Goal: Information Seeking & Learning: Learn about a topic

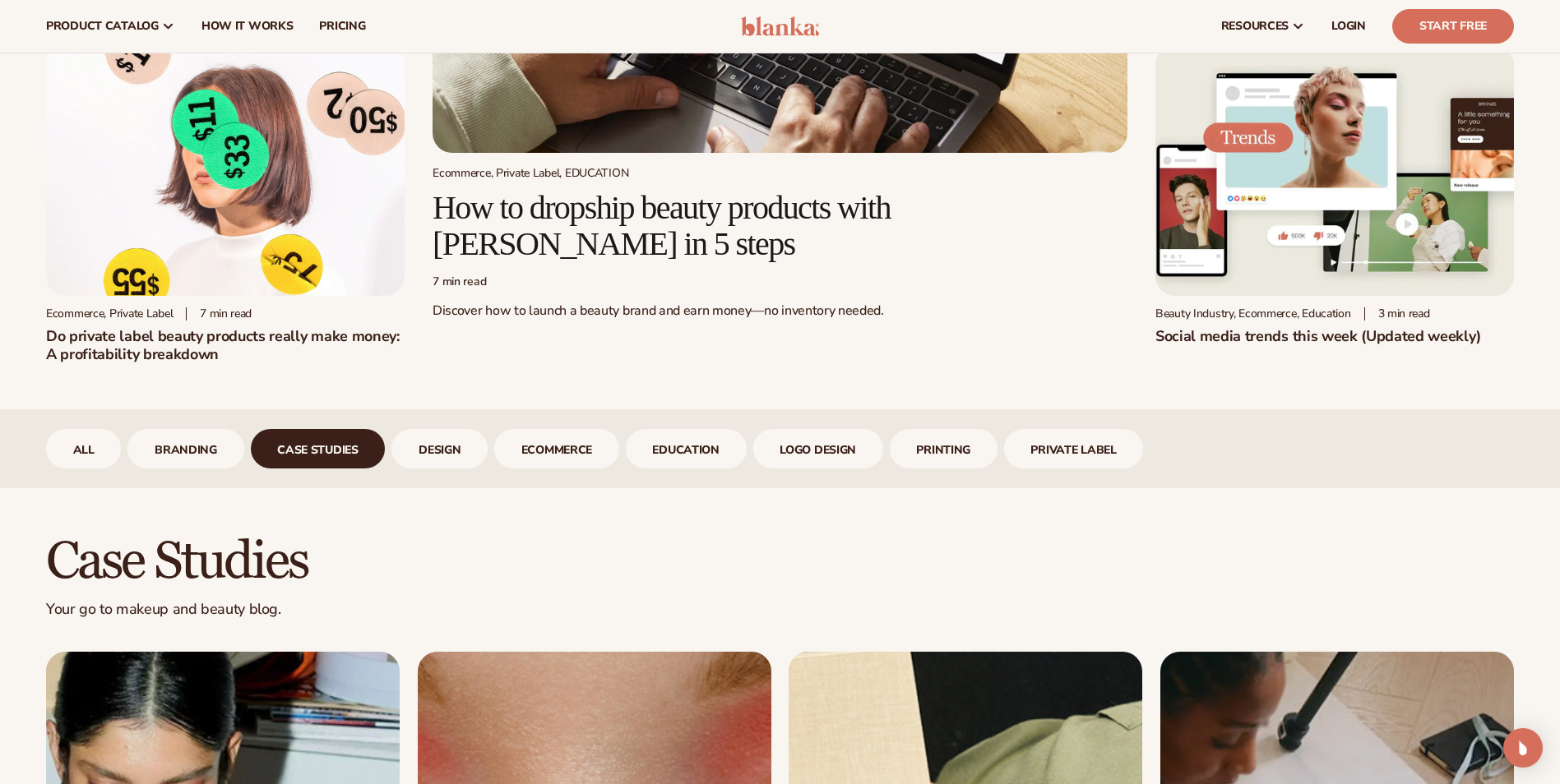
scroll to position [401, 0]
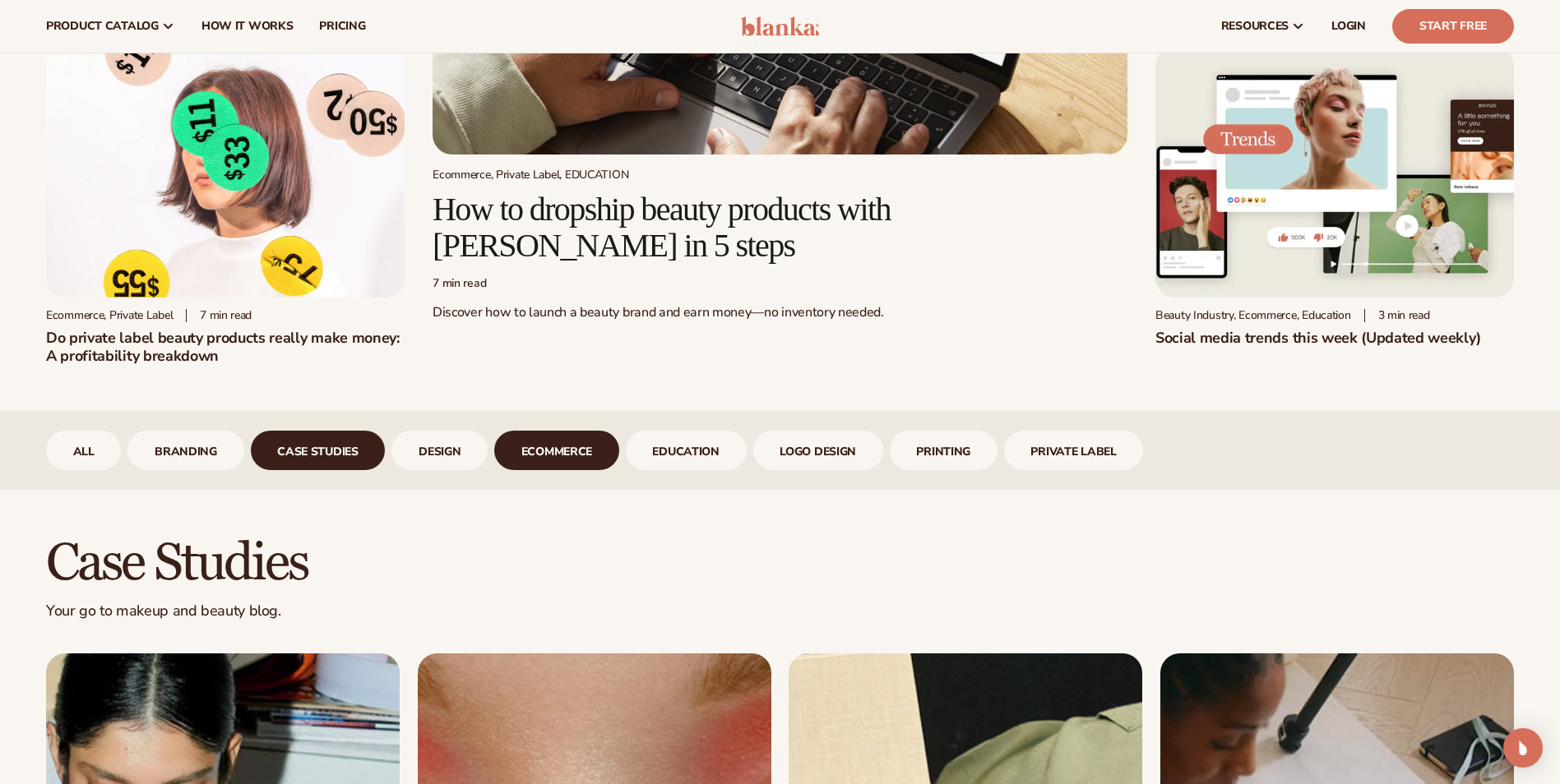
click at [533, 462] on link "ecommerce" at bounding box center [557, 451] width 125 height 39
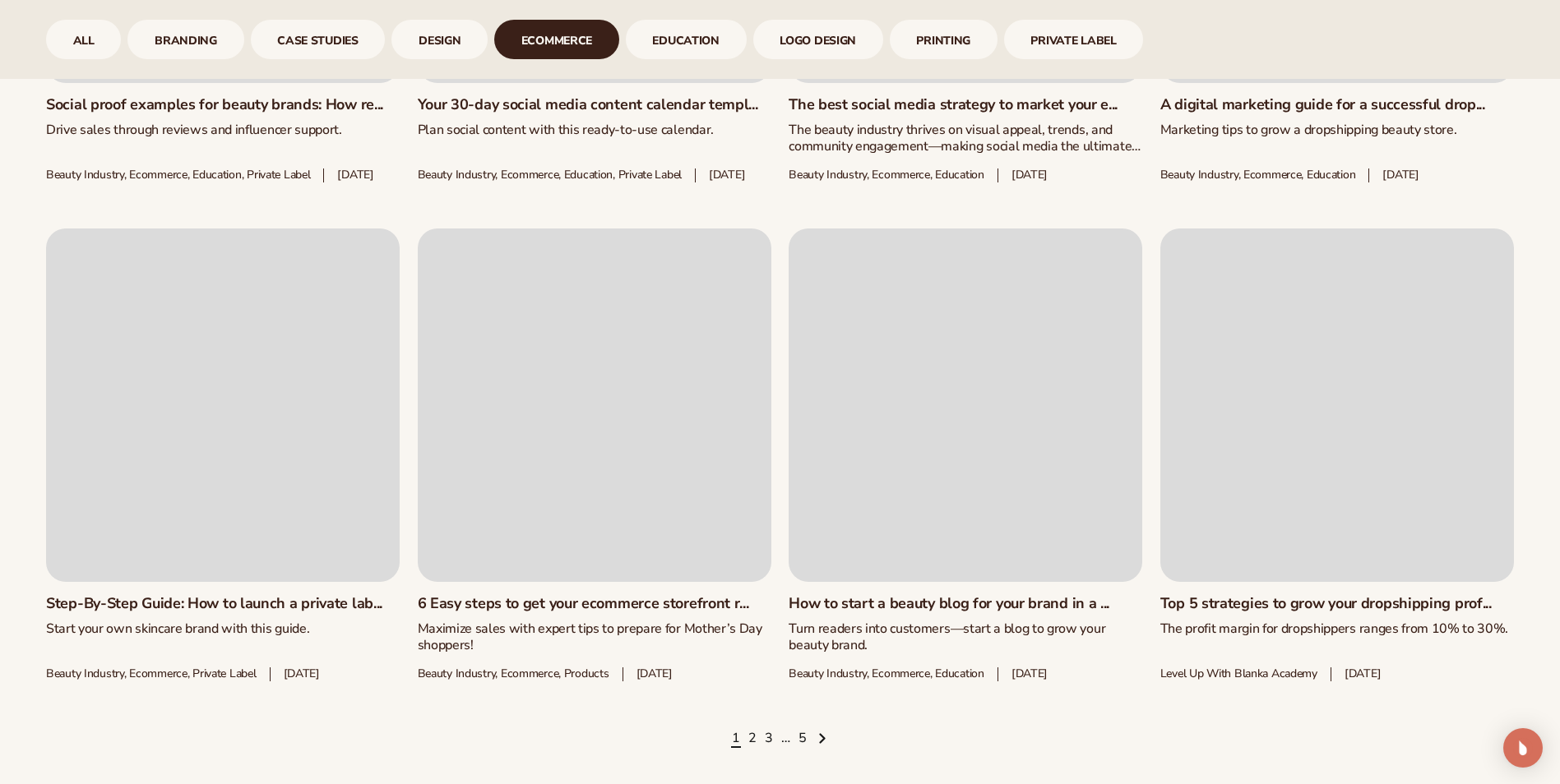
scroll to position [2457, 0]
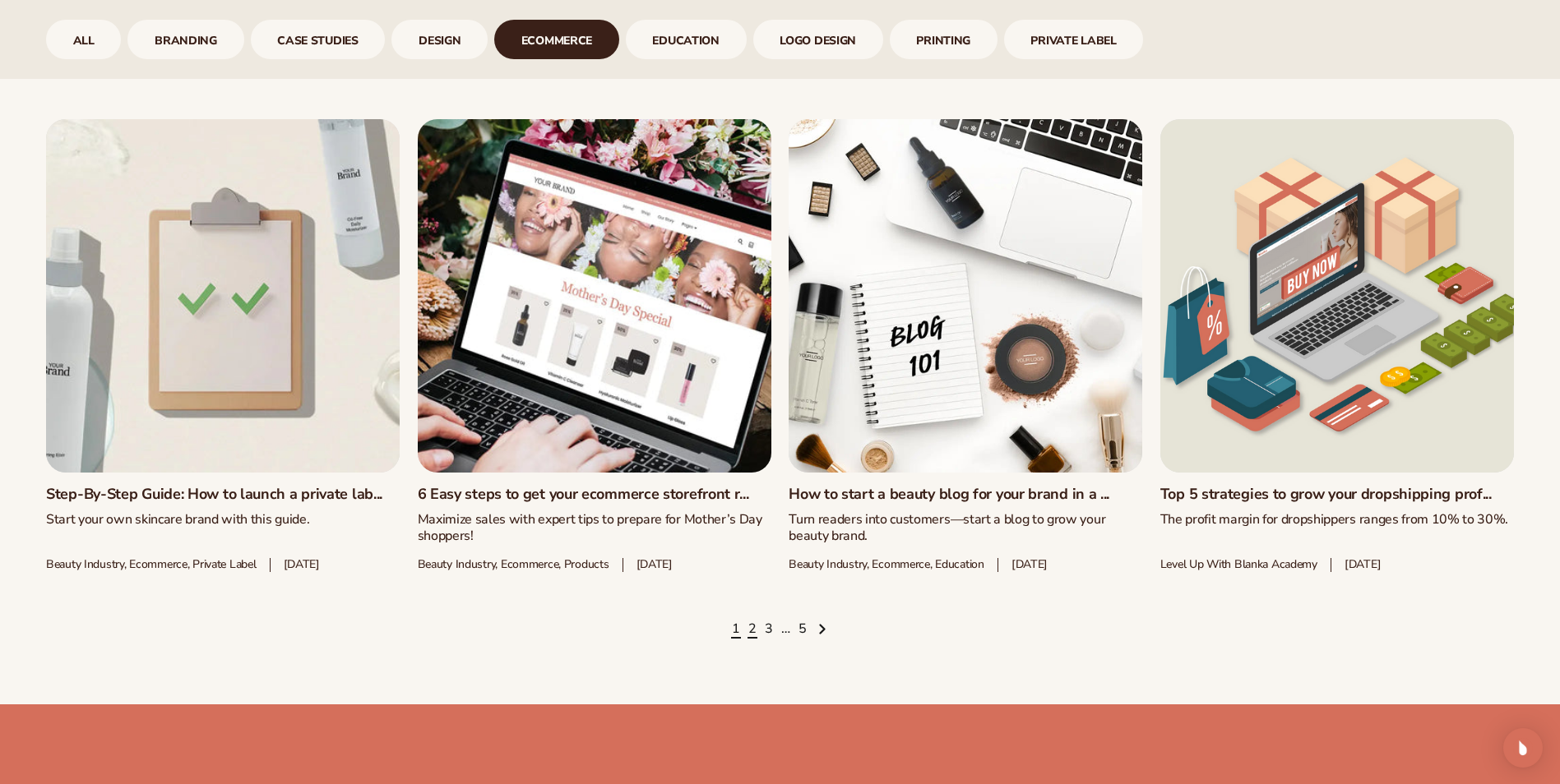
click at [752, 639] on link "2" at bounding box center [752, 629] width 8 height 18
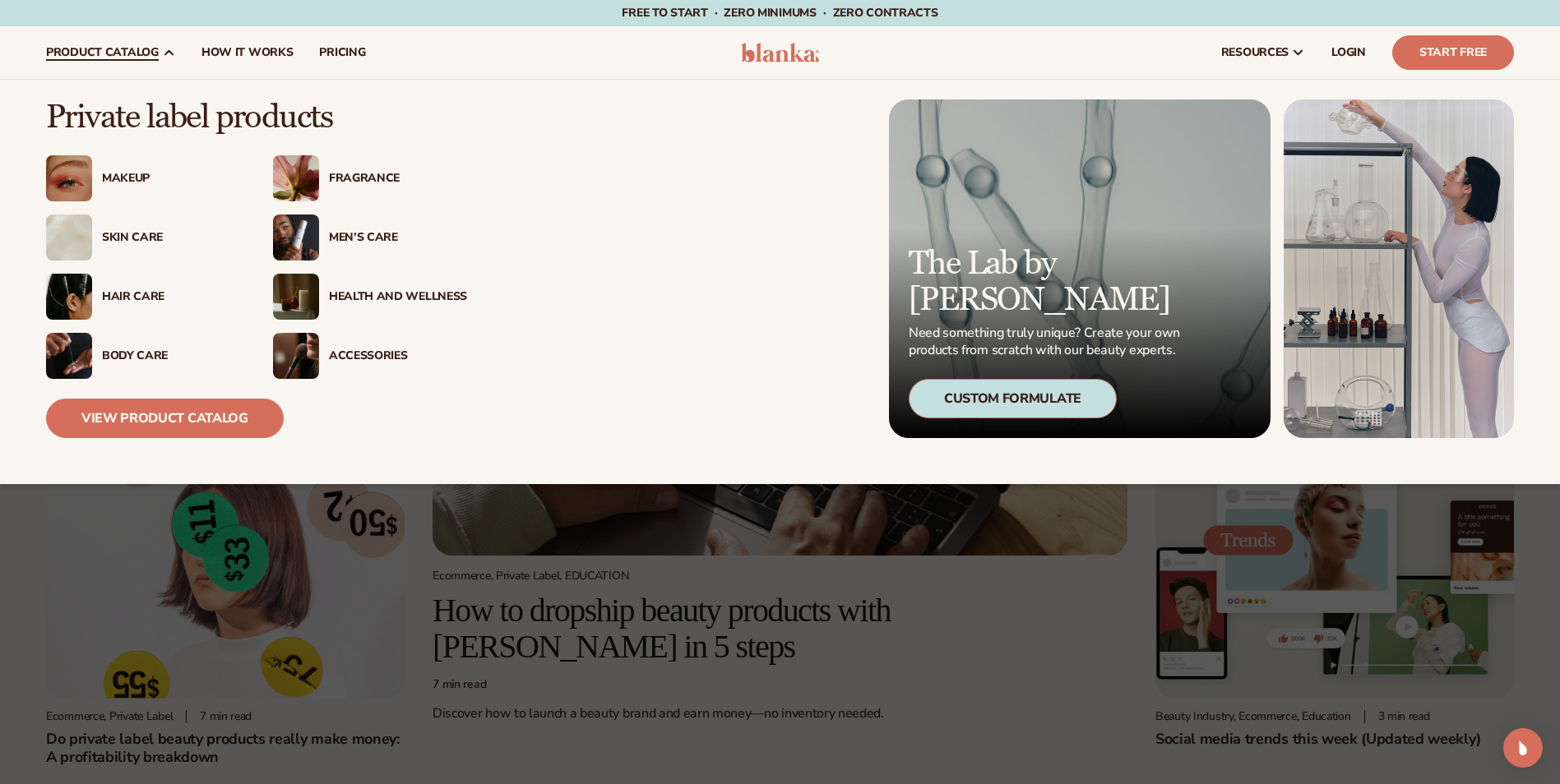
click at [72, 173] on img at bounding box center [70, 179] width 46 height 46
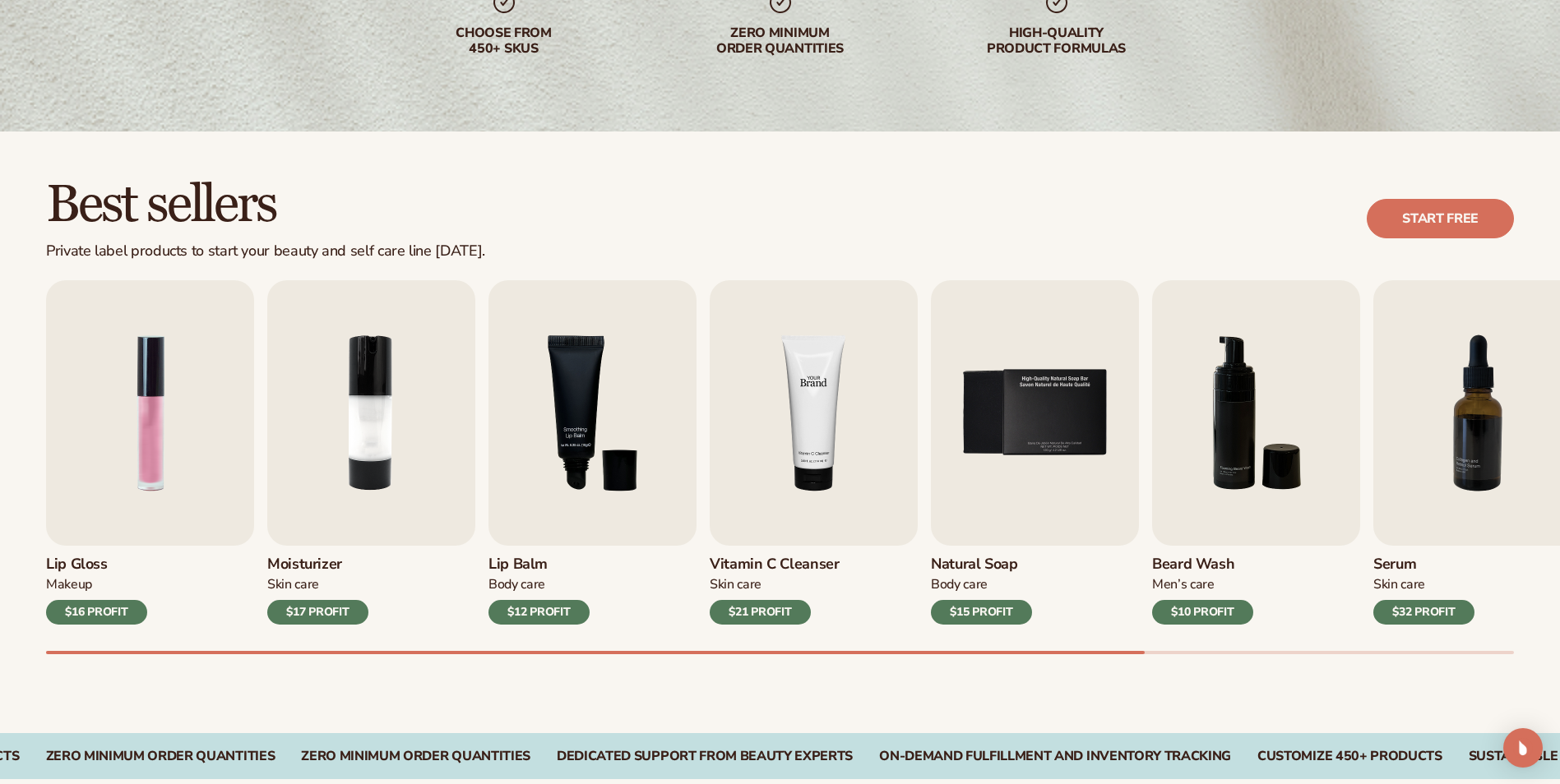
scroll to position [329, 0]
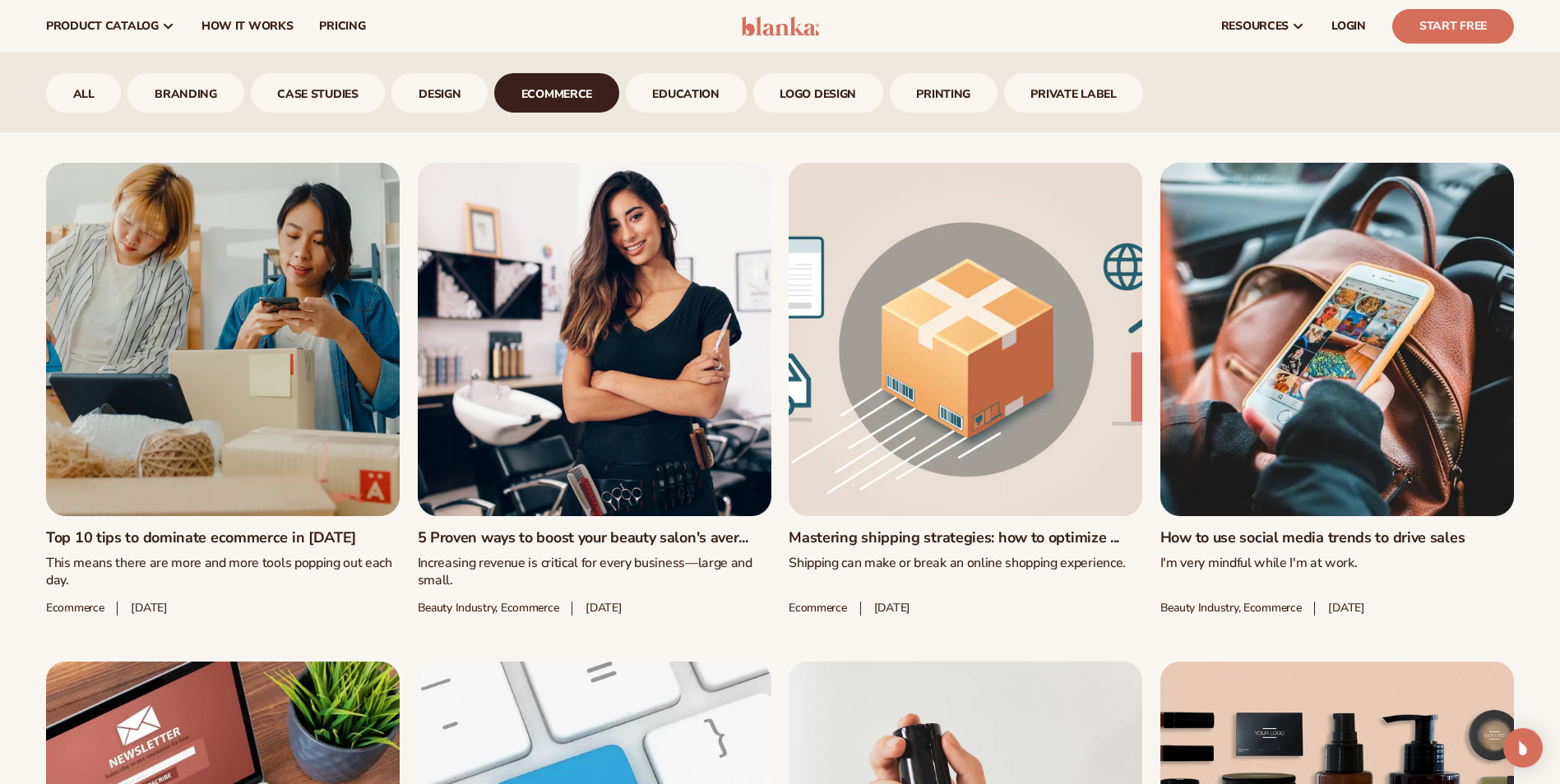
scroll to position [1316, 0]
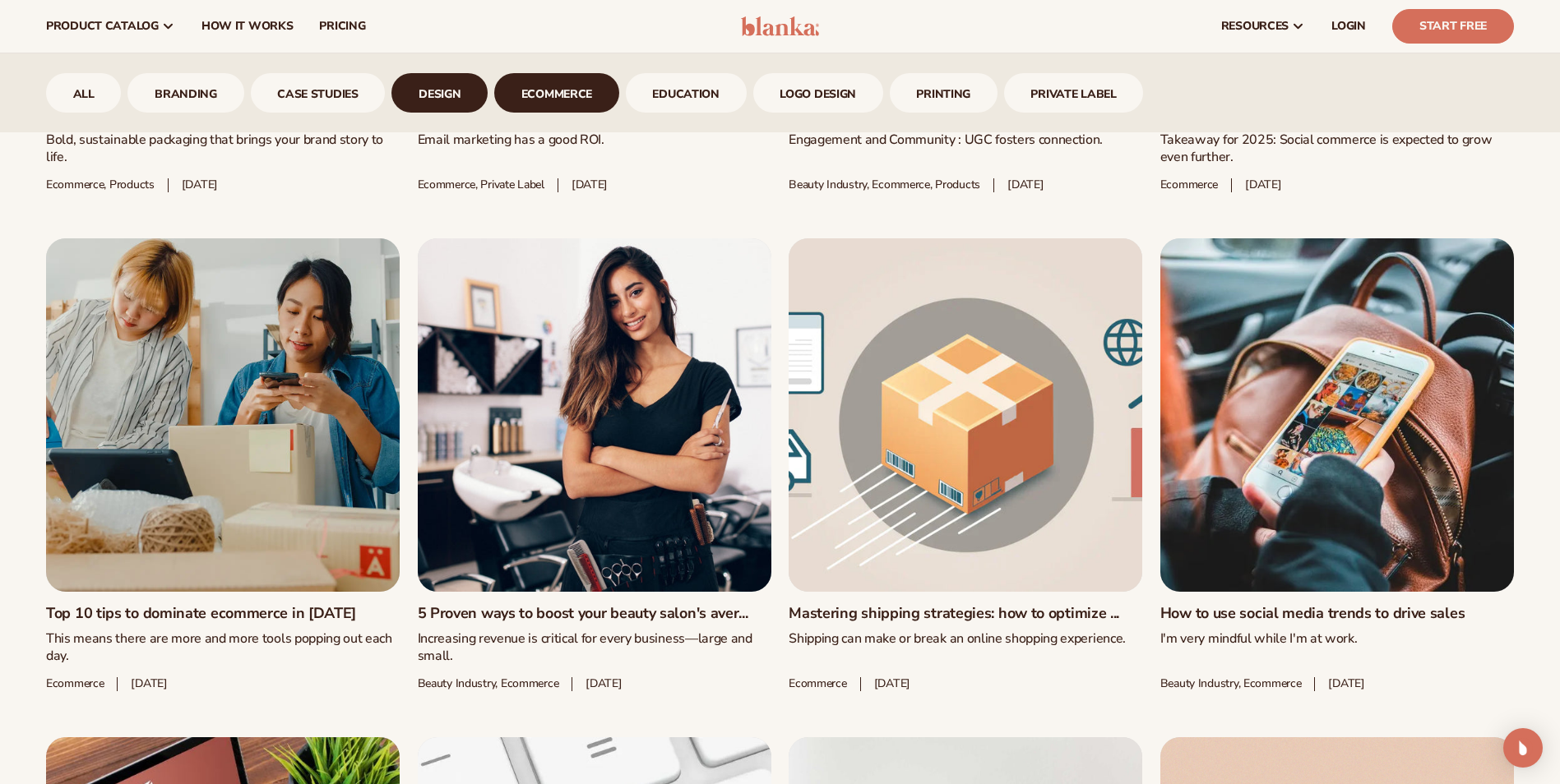
click at [444, 89] on link "design" at bounding box center [440, 93] width 97 height 39
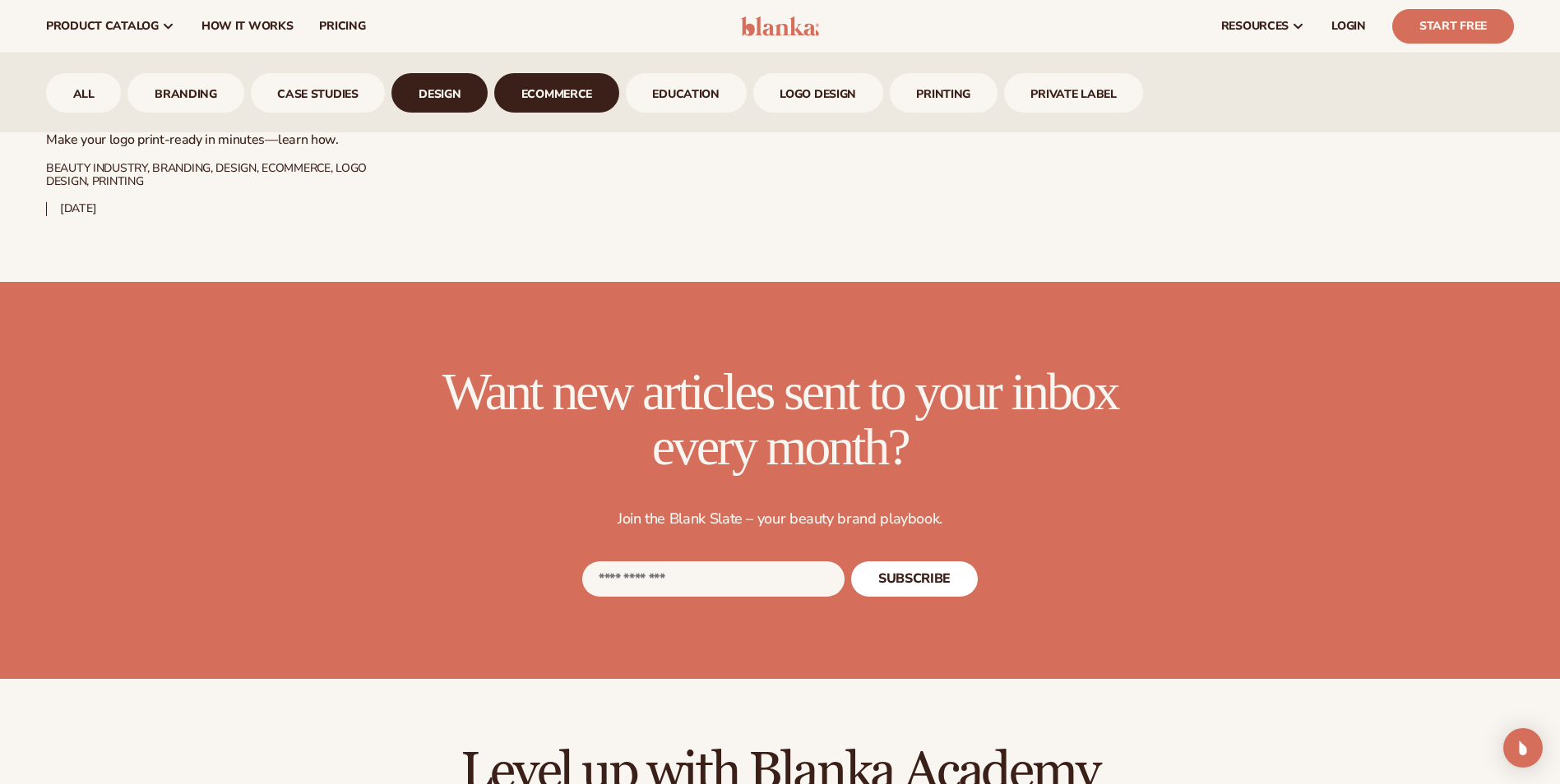
click at [526, 104] on link "ecommerce" at bounding box center [557, 93] width 125 height 39
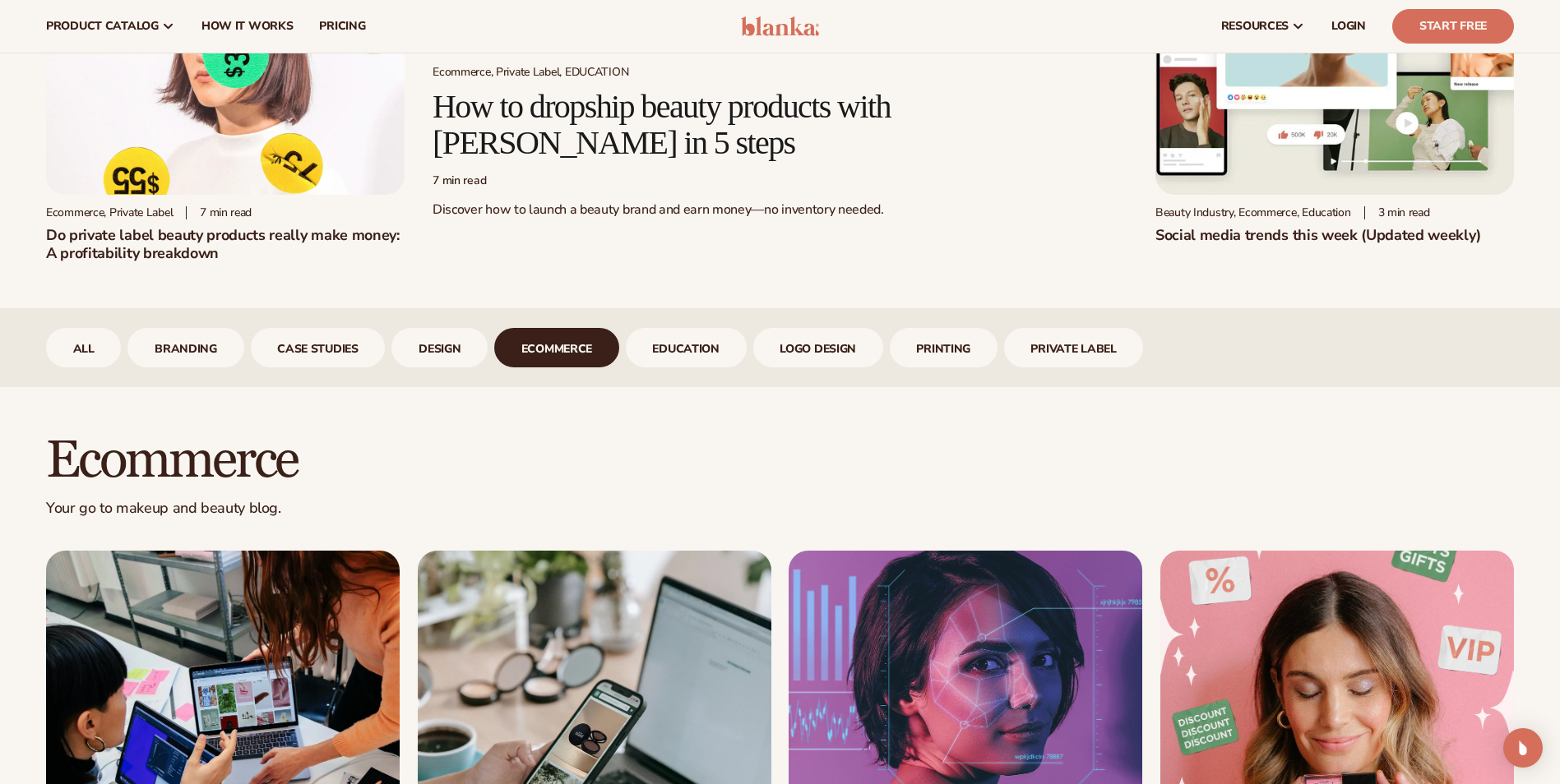
scroll to position [411, 0]
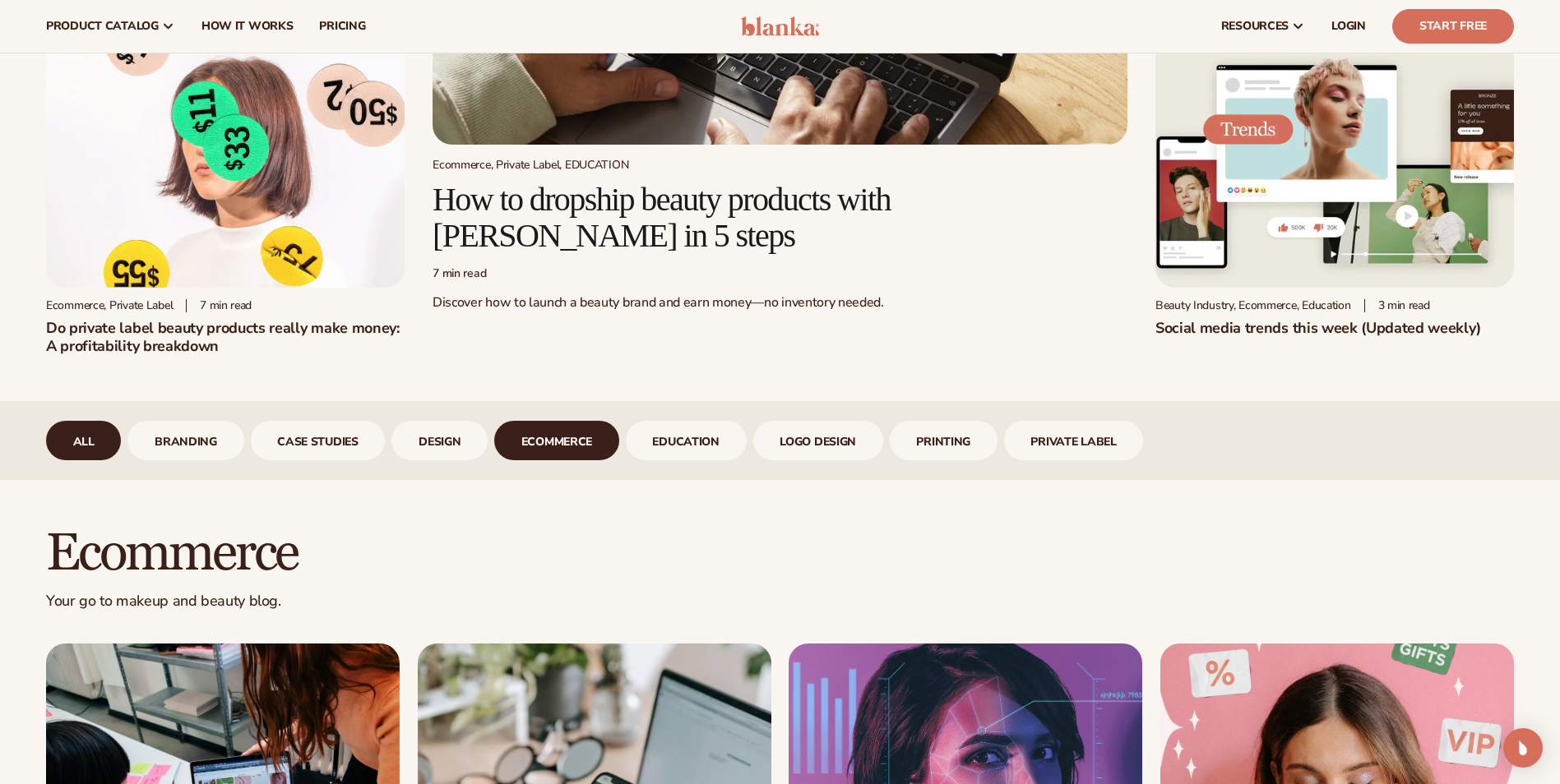
click at [83, 443] on link "All" at bounding box center [84, 441] width 75 height 39
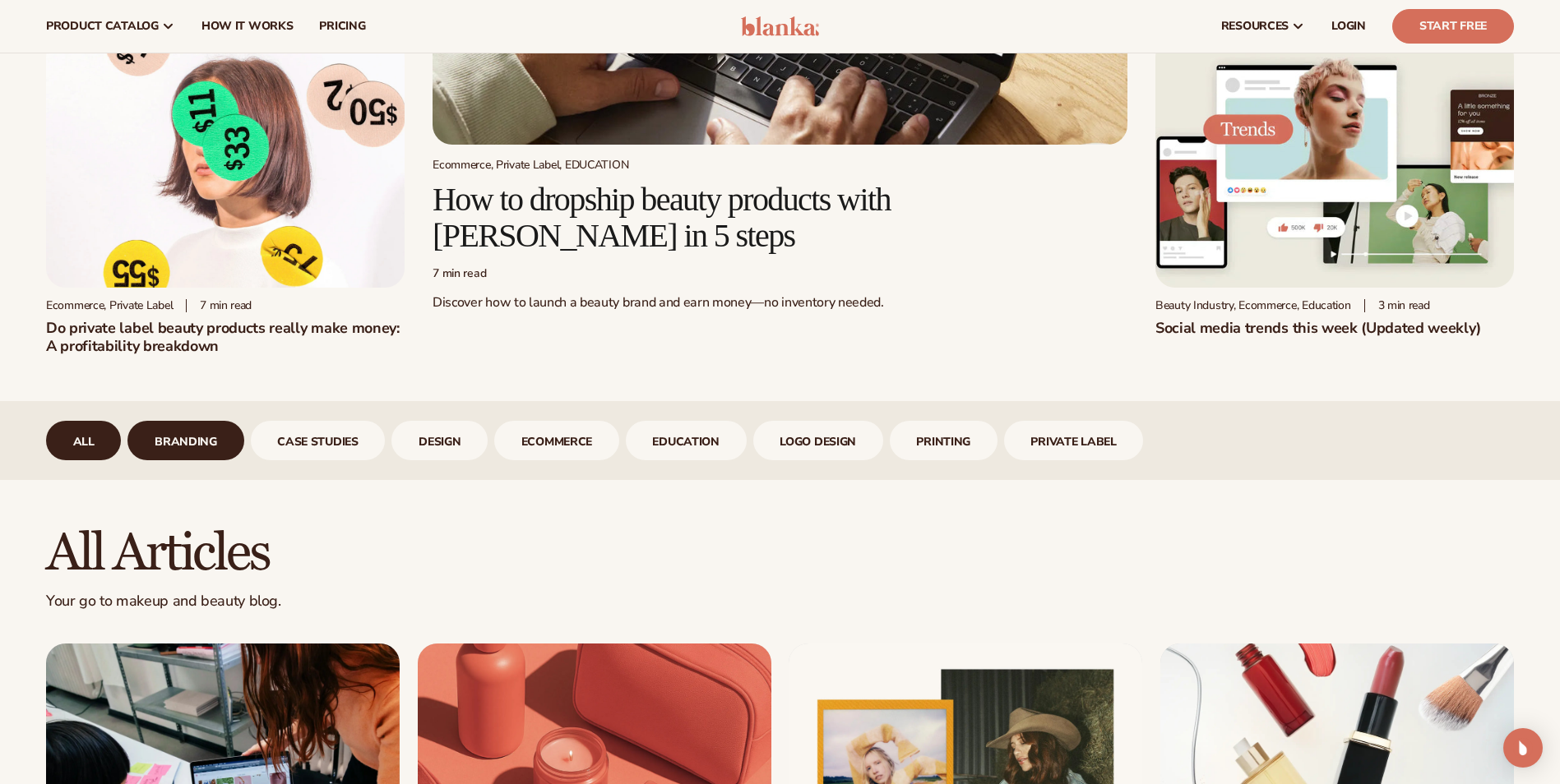
click at [197, 426] on link "branding" at bounding box center [186, 441] width 116 height 39
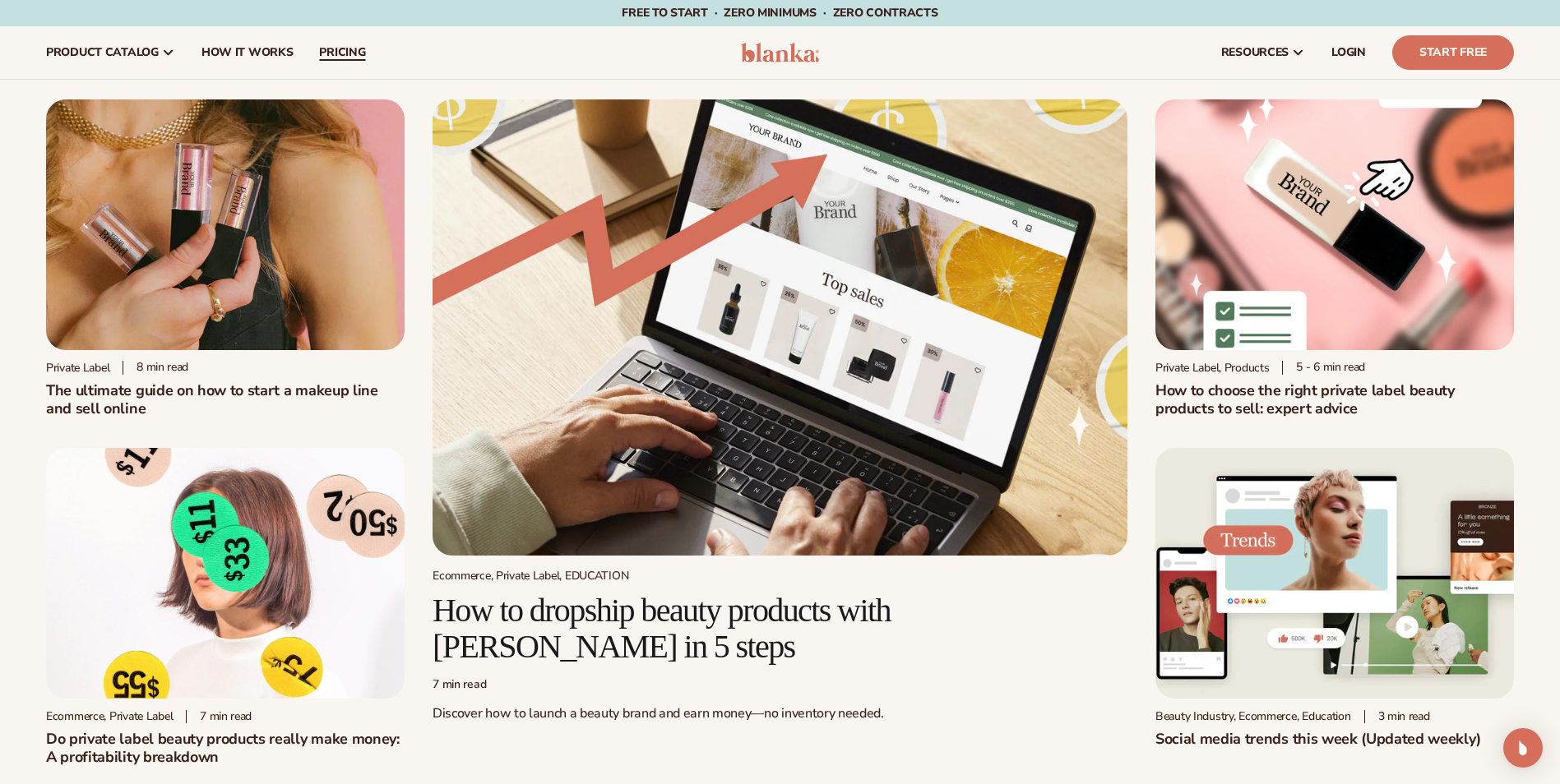
click at [346, 37] on link "pricing" at bounding box center [342, 52] width 72 height 53
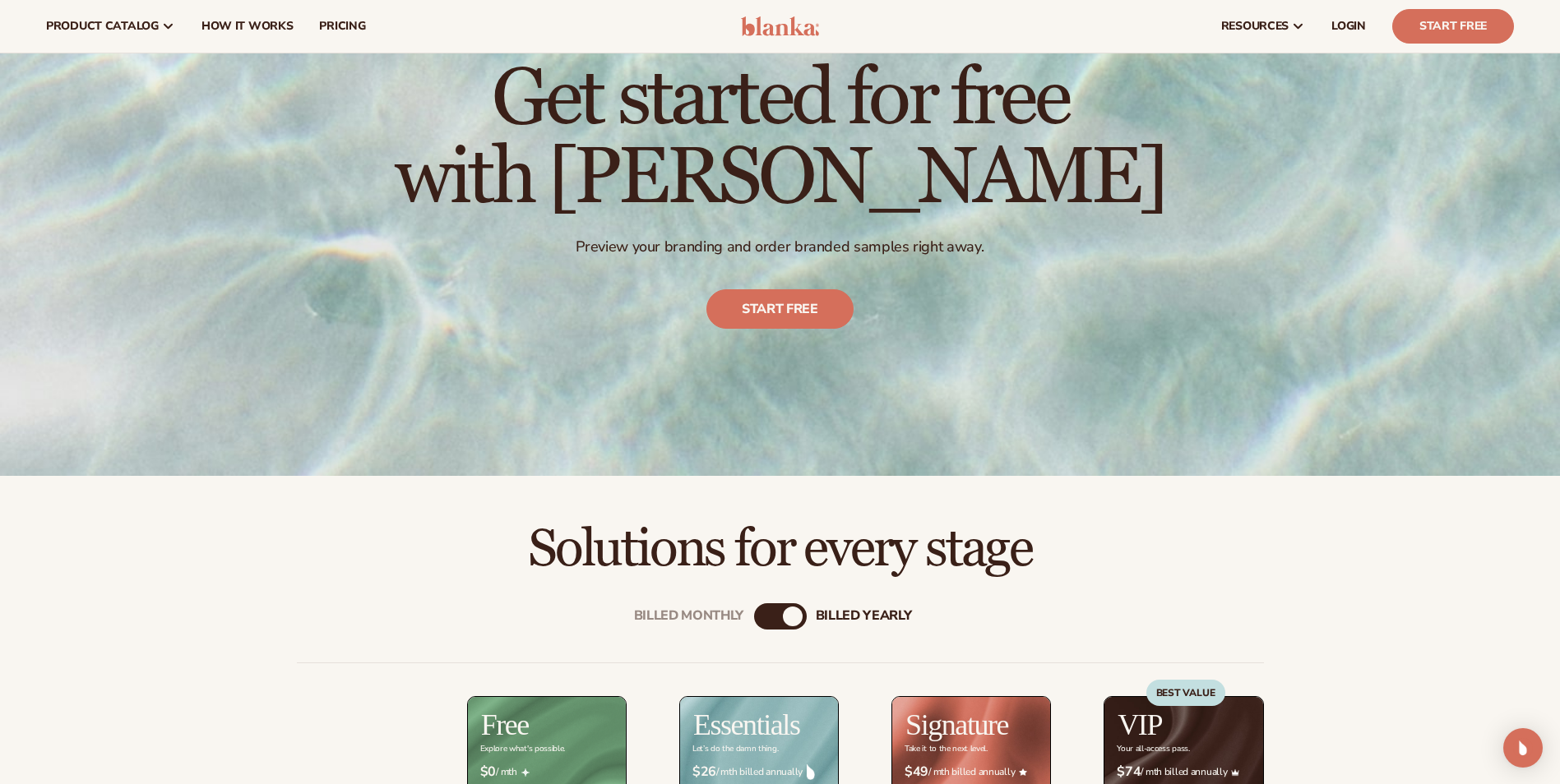
scroll to position [164, 0]
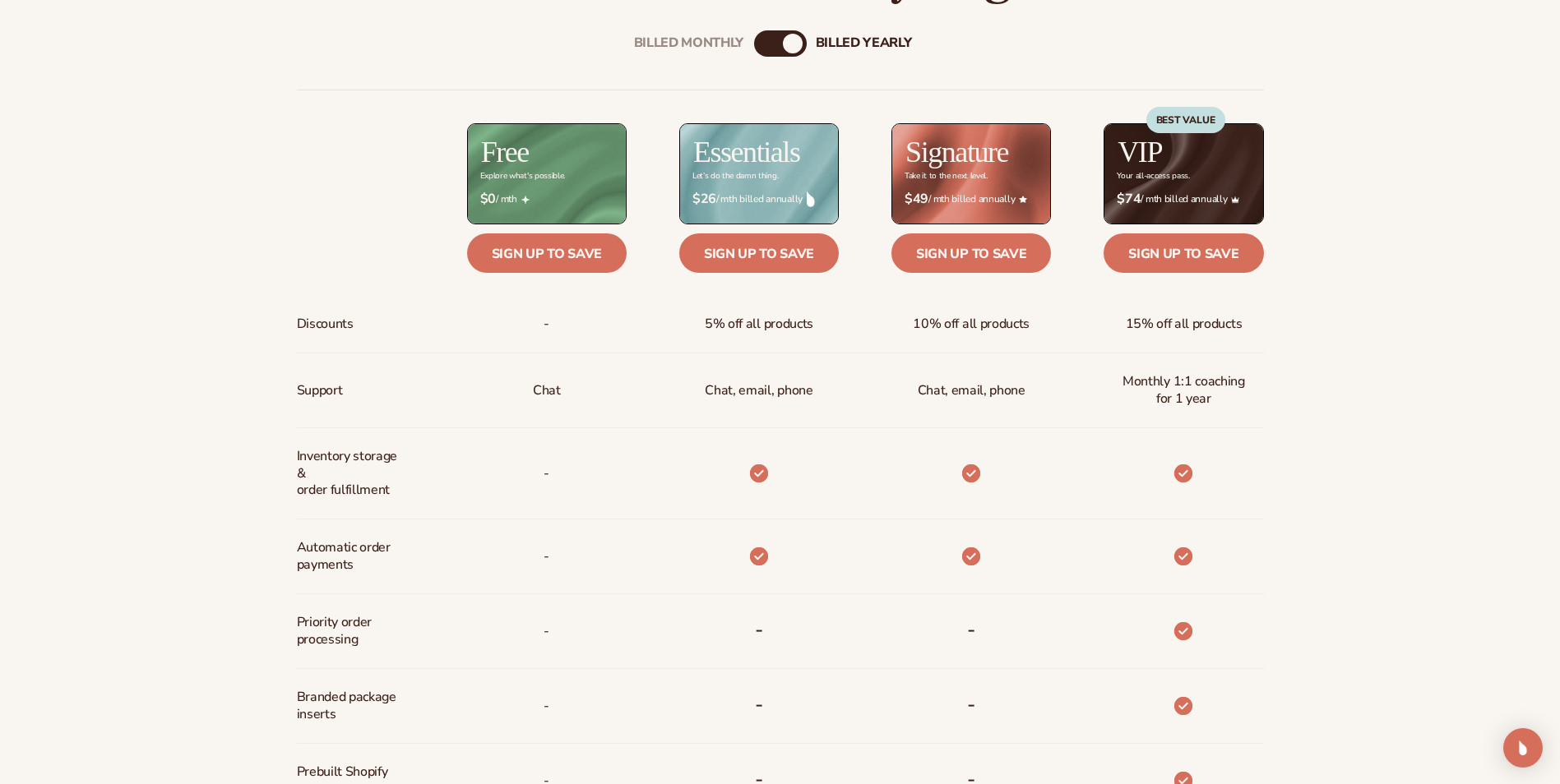
scroll to position [740, 0]
click at [558, 265] on link "Sign up to save" at bounding box center [546, 252] width 159 height 39
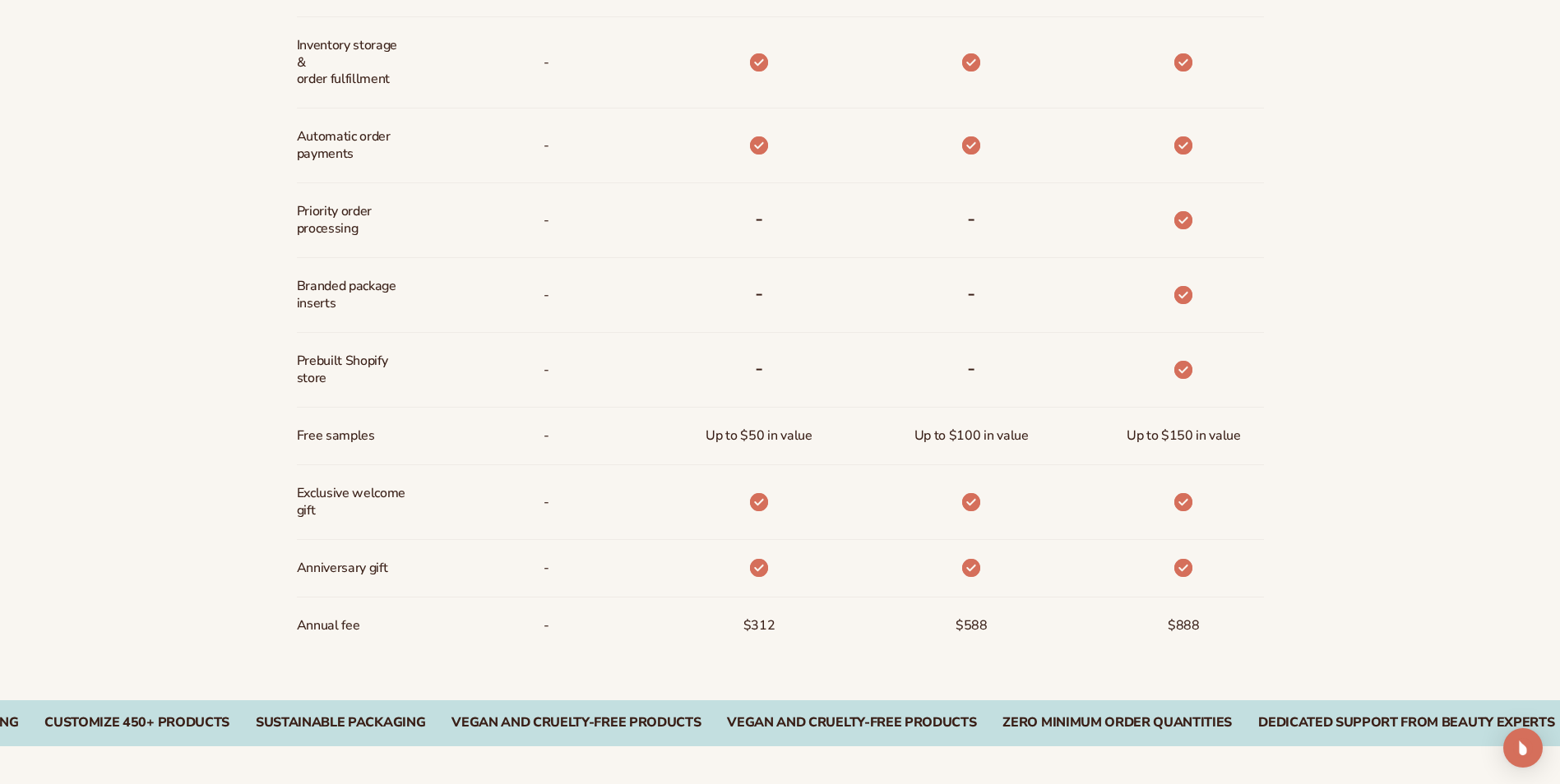
scroll to position [1151, 0]
click at [999, 728] on div "Zero Minimum Order QuantitieS" at bounding box center [909, 721] width 230 height 15
click at [702, 737] on div "CUSTOMIZE 450+ PRODUCTS SUSTAINABLE PACKAGING VEGAN AND CRUELTY-FREE PRODUCTS V…" at bounding box center [780, 723] width 1560 height 46
click at [693, 720] on div "Vegan and Cruelty-Free Products" at bounding box center [721, 721] width 249 height 15
click at [690, 722] on div "Vegan and Cruelty-Free Products" at bounding box center [721, 721] width 249 height 15
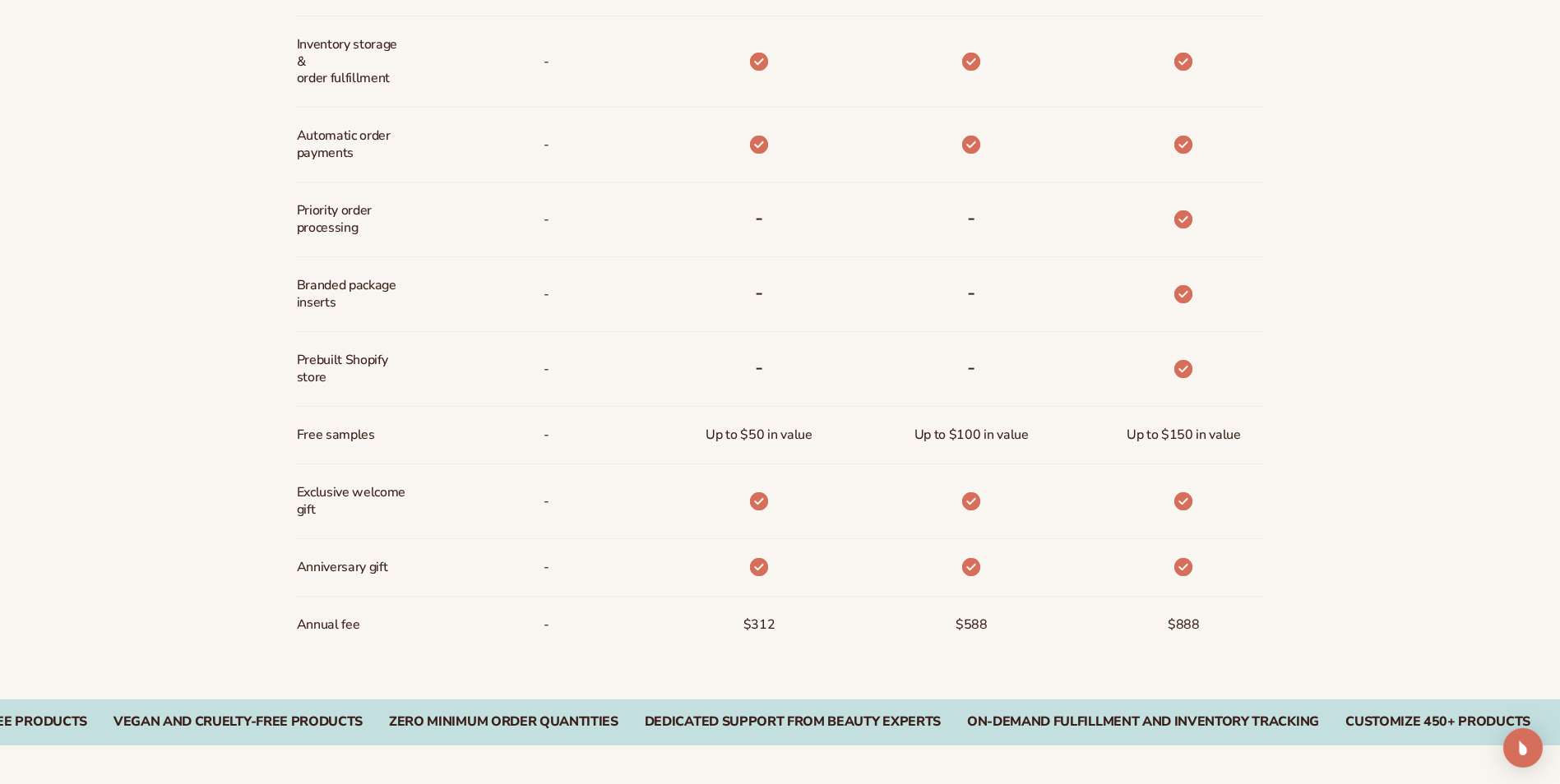
click at [363, 716] on div "Vegan and Cruelty-Free Products" at bounding box center [238, 721] width 249 height 15
drag, startPoint x: 947, startPoint y: 735, endPoint x: -4, endPoint y: 722, distance: 951.1
click at [975, 730] on div "On-Demand Fulfillment and Inventory Tracking" at bounding box center [799, 721] width 352 height 15
click at [1100, 732] on div "Vegan and Cruelty-Free Products Zero Minimum Order QuantitieS Dedicated Support…" at bounding box center [780, 723] width 1560 height 46
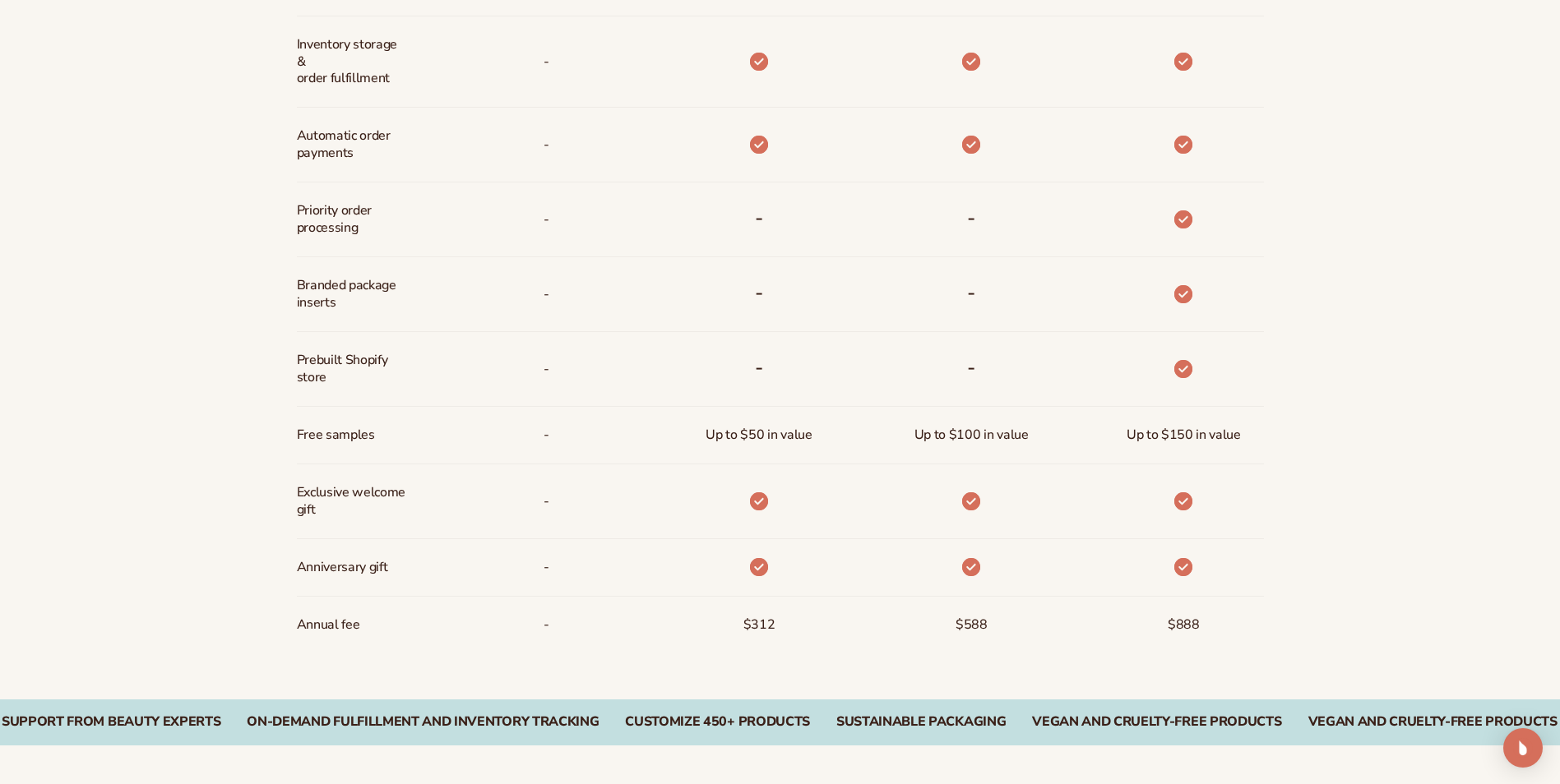
click at [77, 669] on main "Get started for free with Blanka Preview your branding and order branded sample…" at bounding box center [780, 566] width 1560 height 3274
click at [1466, 722] on div "On-Demand Fulfillment and Inventory Tracking CUSTOMIZE 450+ PRODUCTS SUSTAINABL…" at bounding box center [780, 721] width 1468 height 15
click at [546, 738] on div "On-Demand Fulfillment and Inventory Tracking CUSTOMIZE 450+ PRODUCTS SUSTAINABL…" at bounding box center [780, 723] width 1560 height 46
click at [1514, 759] on div "Open Intercom Messenger" at bounding box center [1523, 748] width 44 height 44
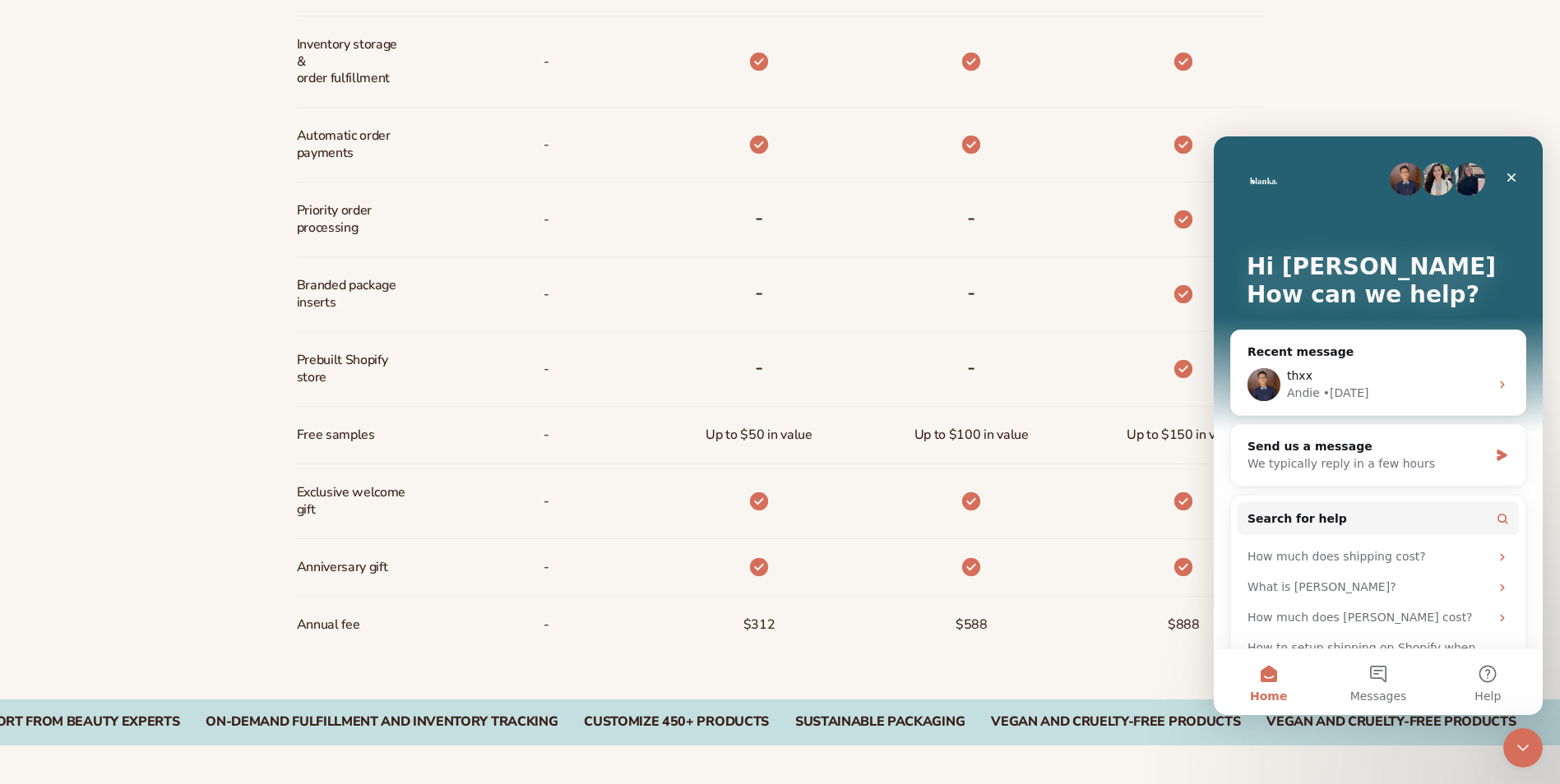
scroll to position [0, 0]
click at [1506, 176] on icon "Close" at bounding box center [1511, 177] width 13 height 13
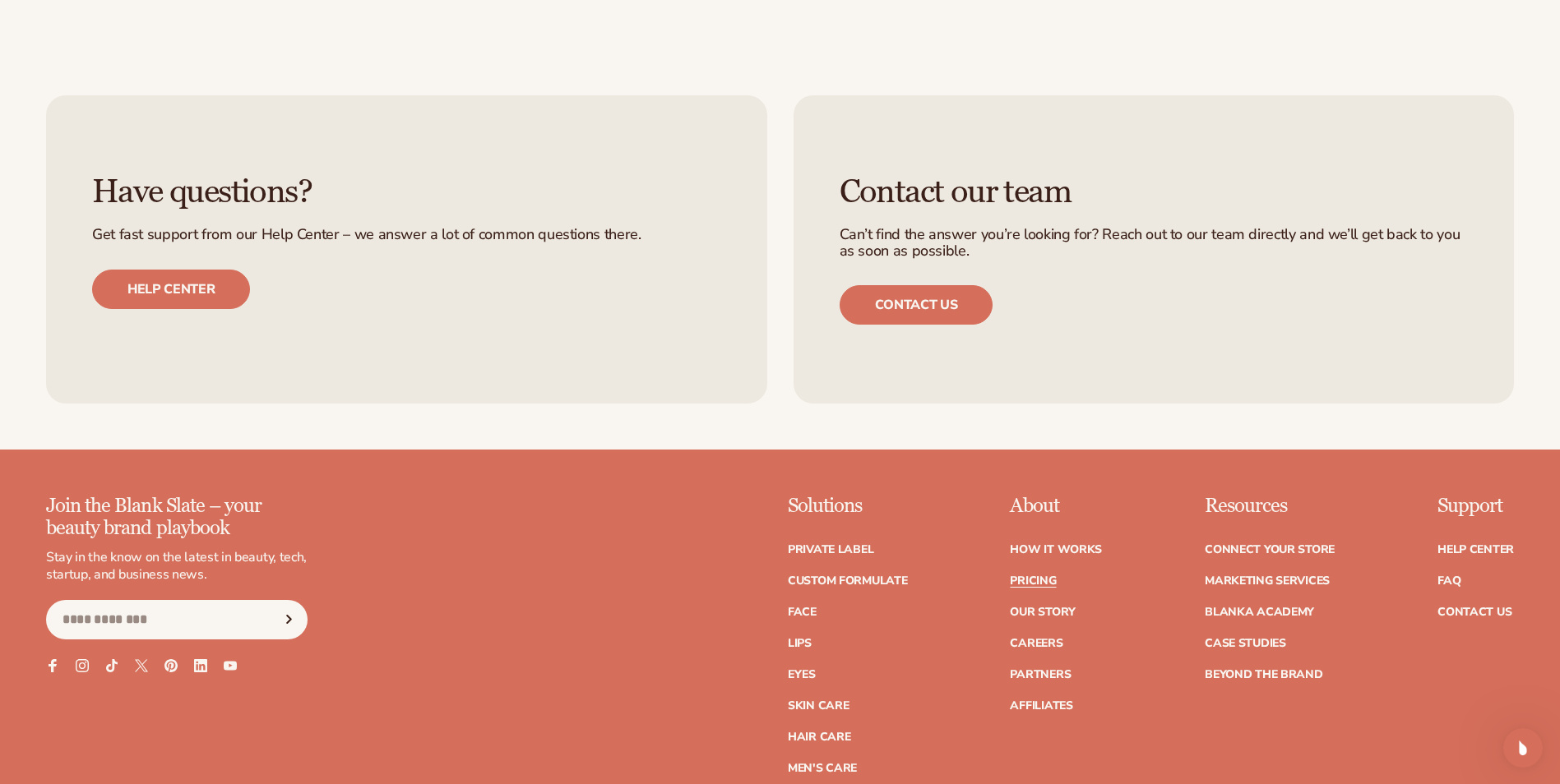
scroll to position [3371, 0]
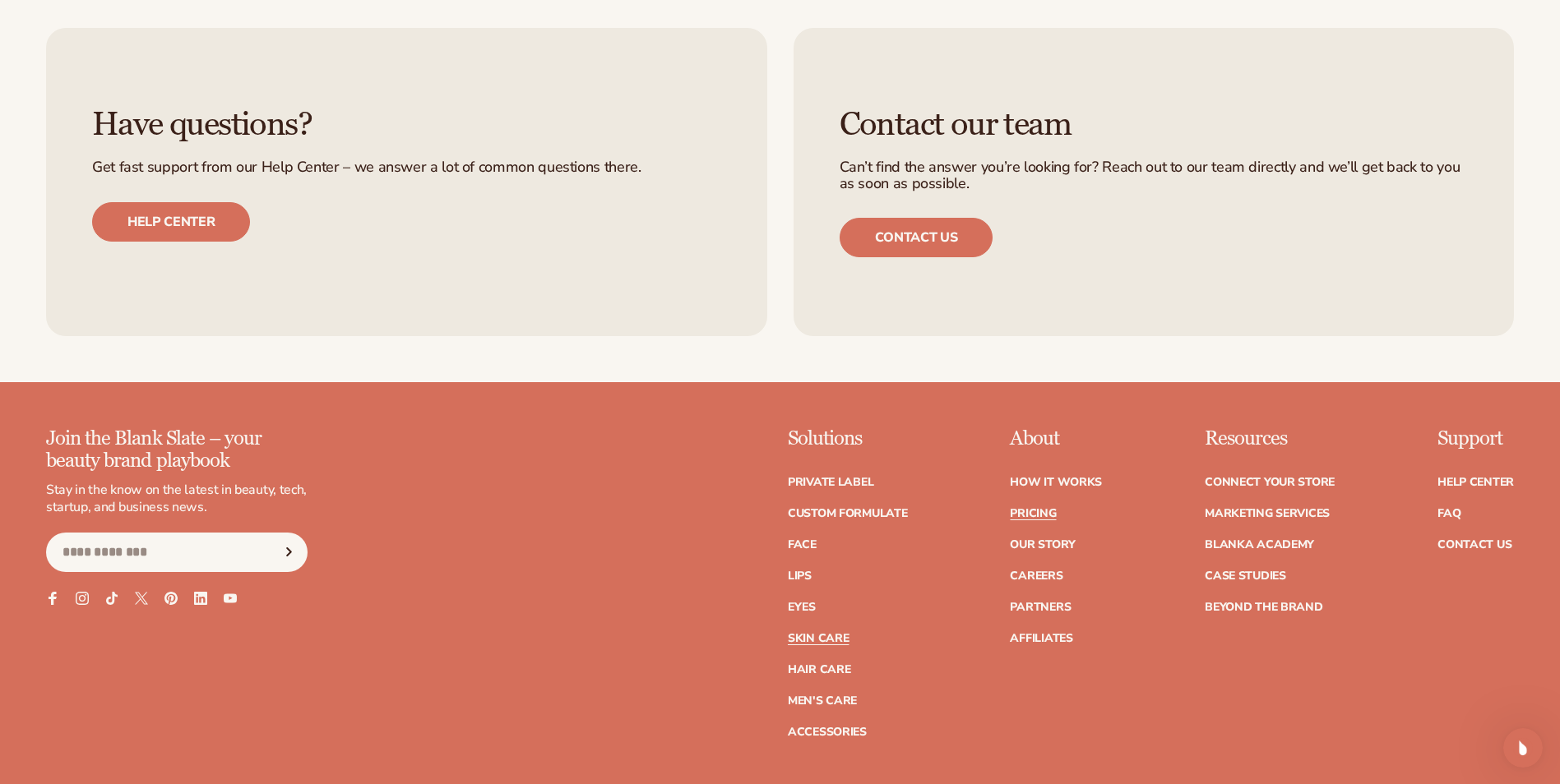
click at [833, 633] on link "Skin Care" at bounding box center [818, 638] width 61 height 12
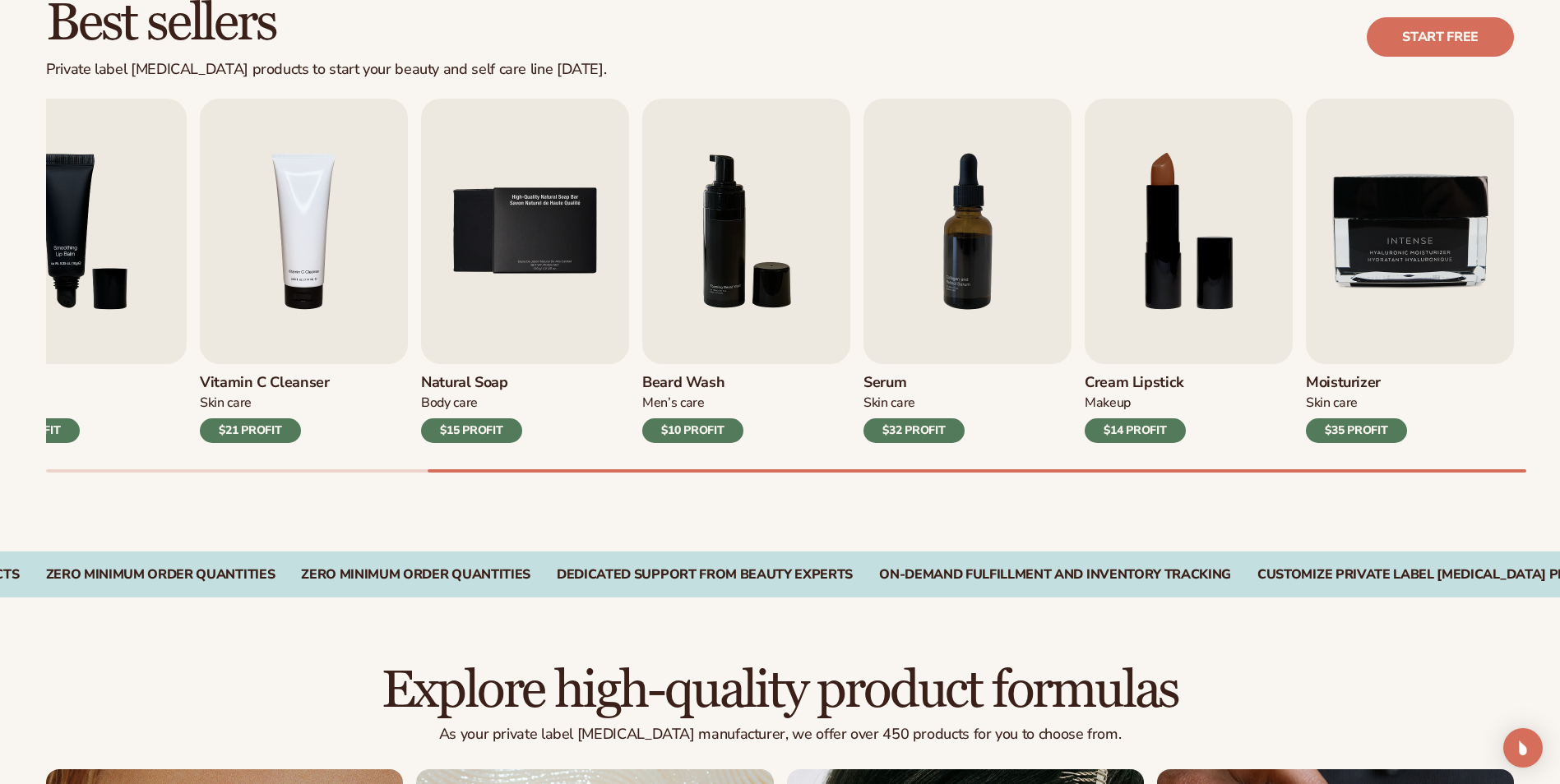
scroll to position [493, 0]
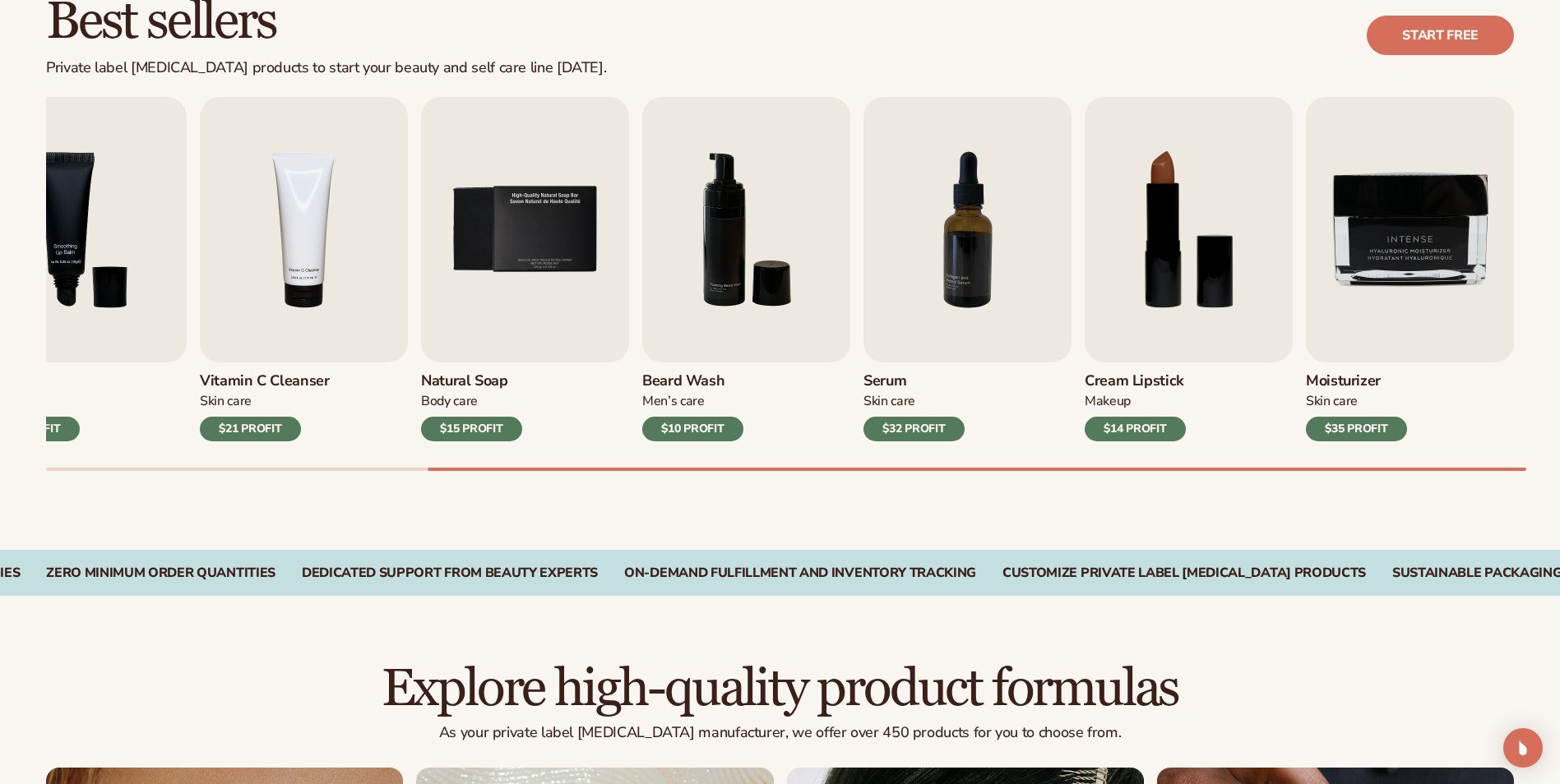
click at [4, 0] on div "Best sellers Private label skin care products to start your beauty and self car…" at bounding box center [780, 36] width 1560 height 83
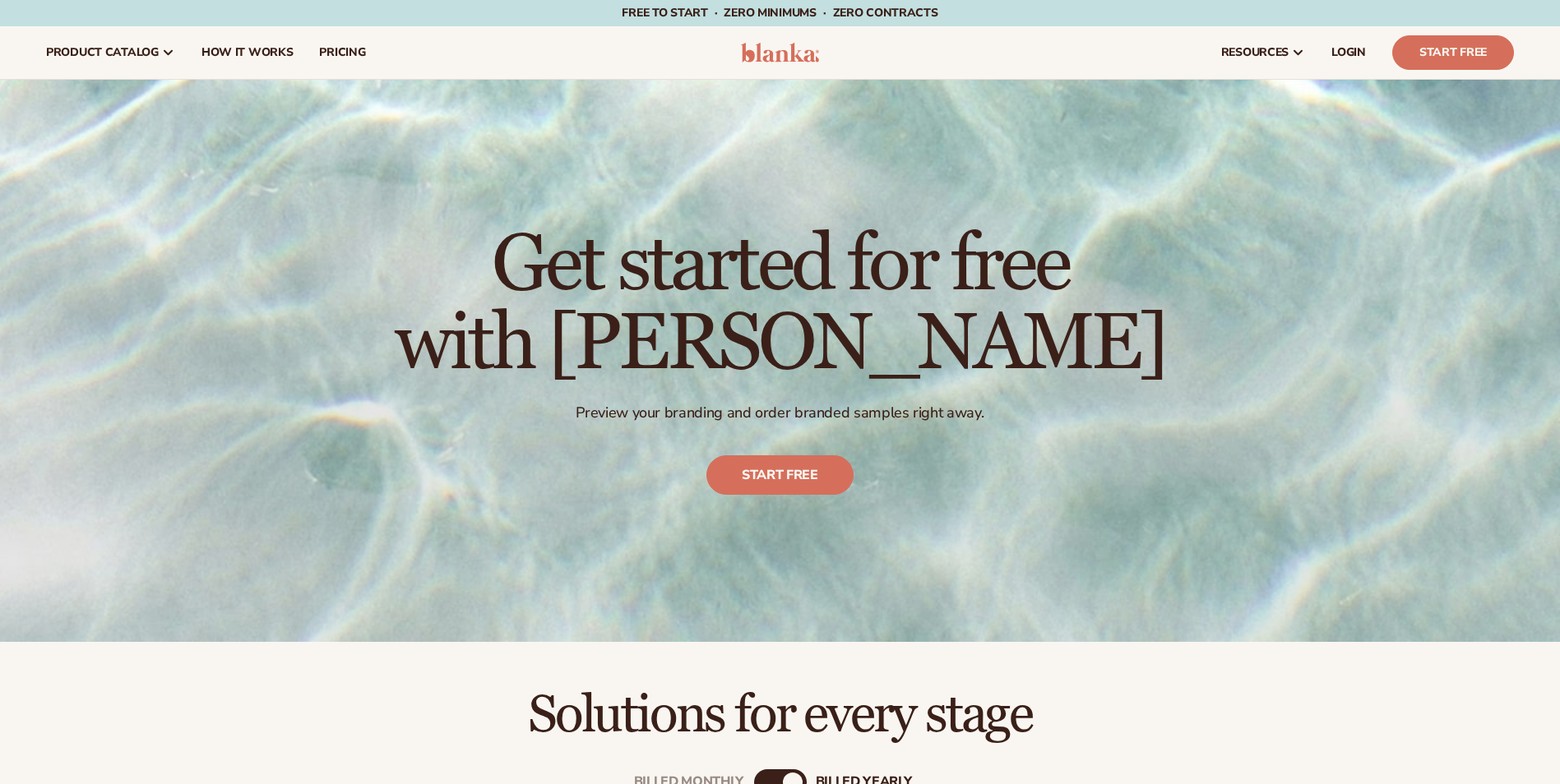
scroll to position [14, 0]
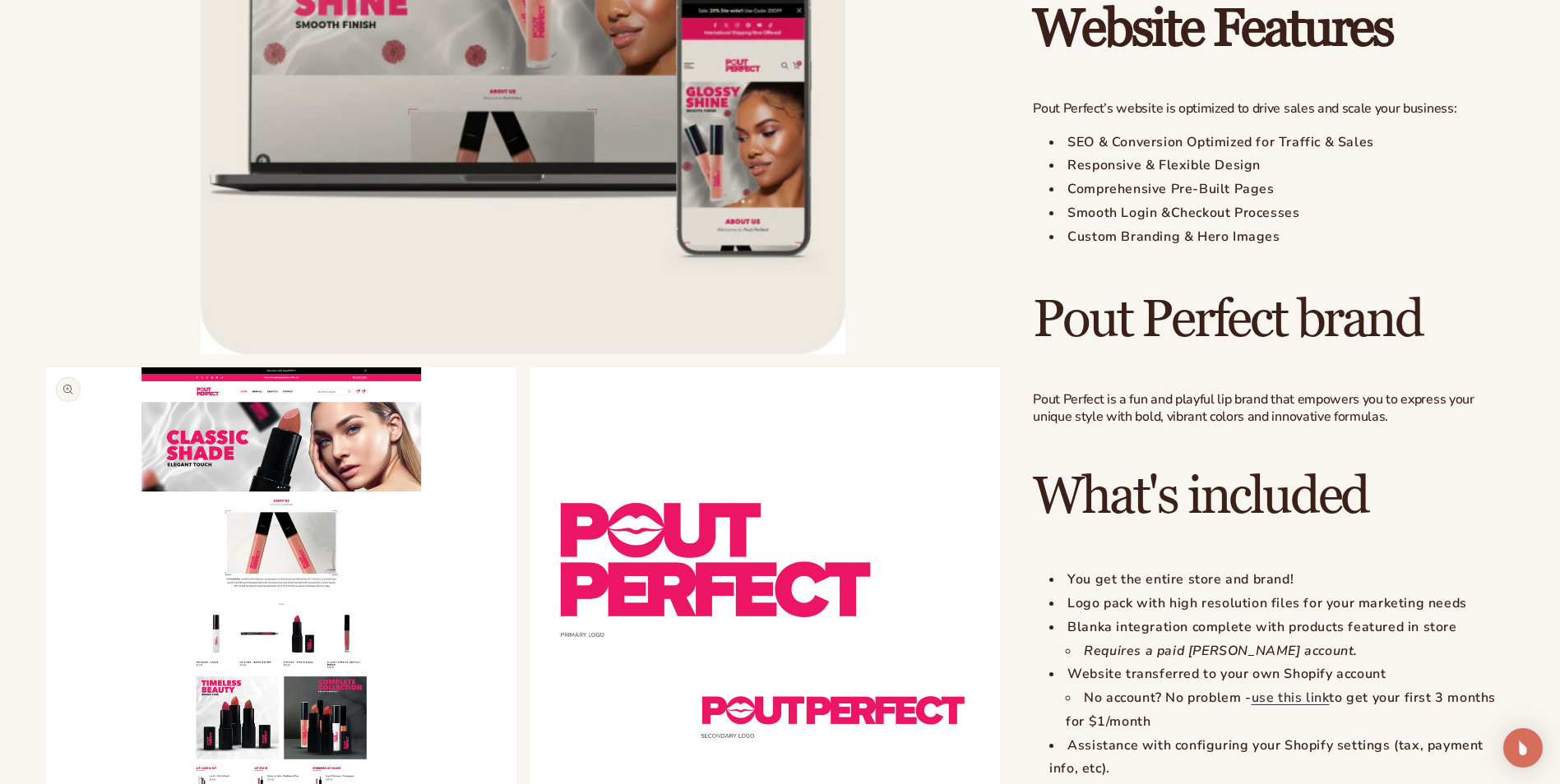
scroll to position [1151, 0]
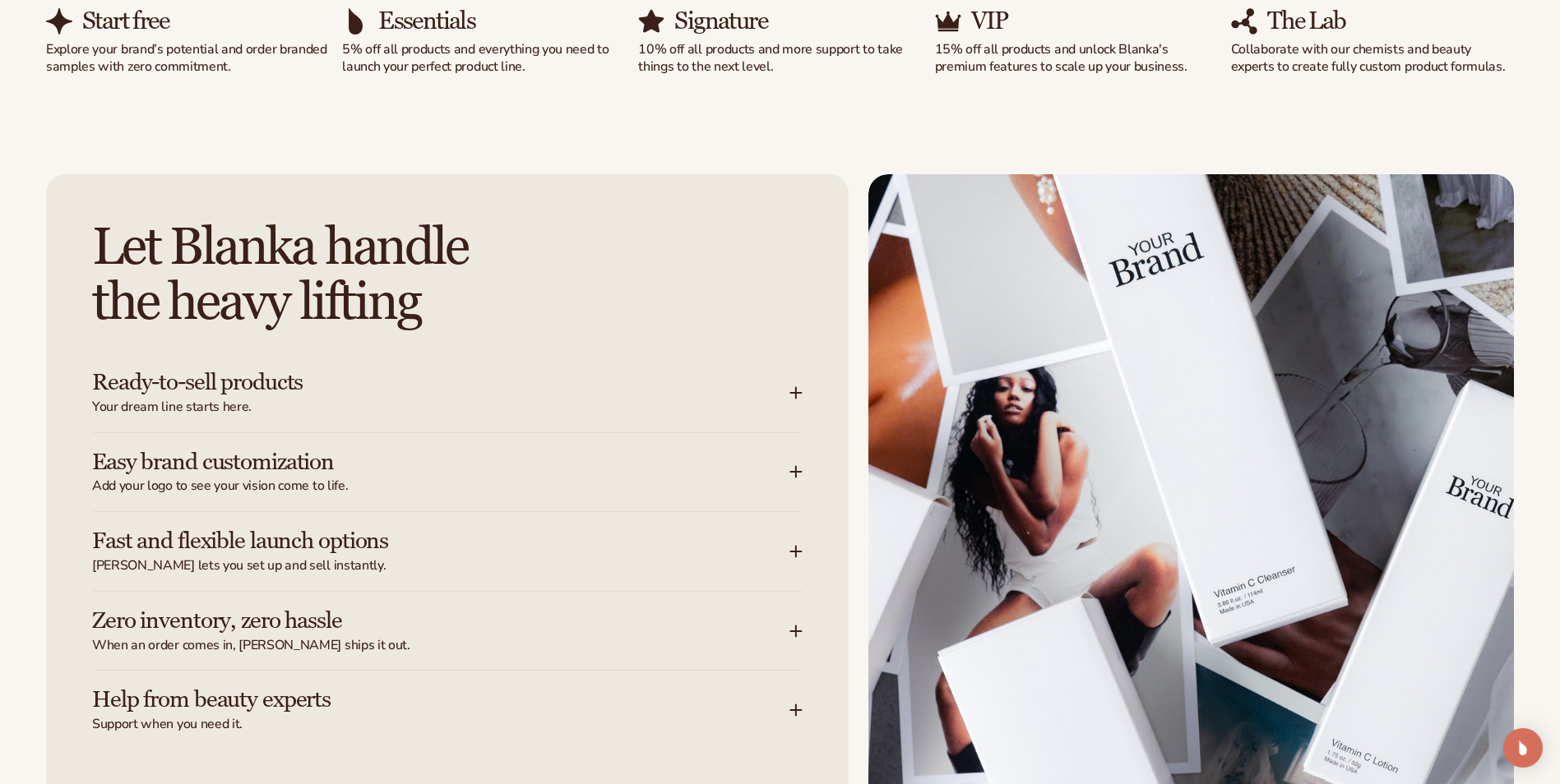
scroll to position [1973, 0]
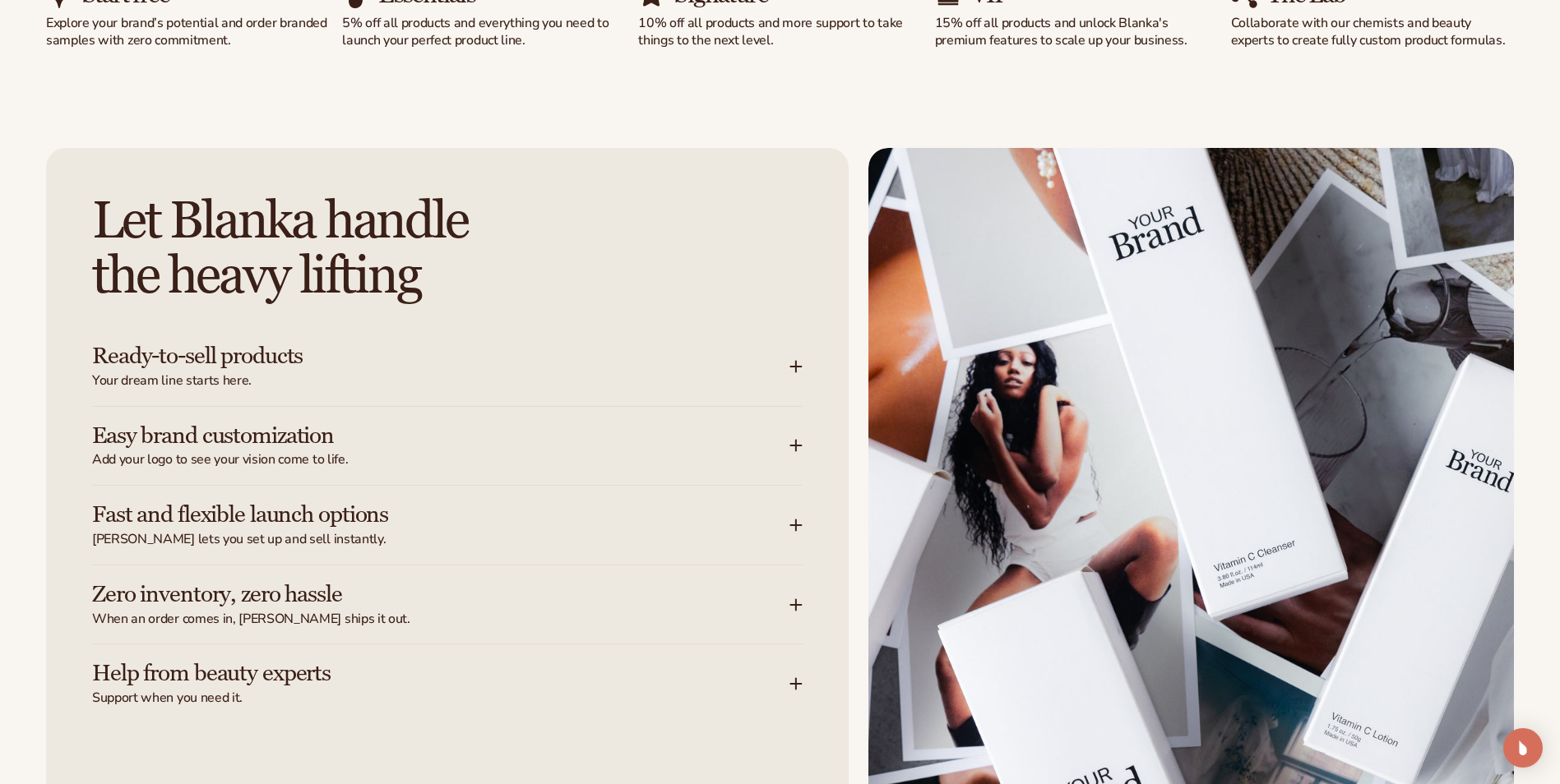
click at [308, 454] on span "Add your logo to see your vision come to life." at bounding box center [441, 459] width 697 height 17
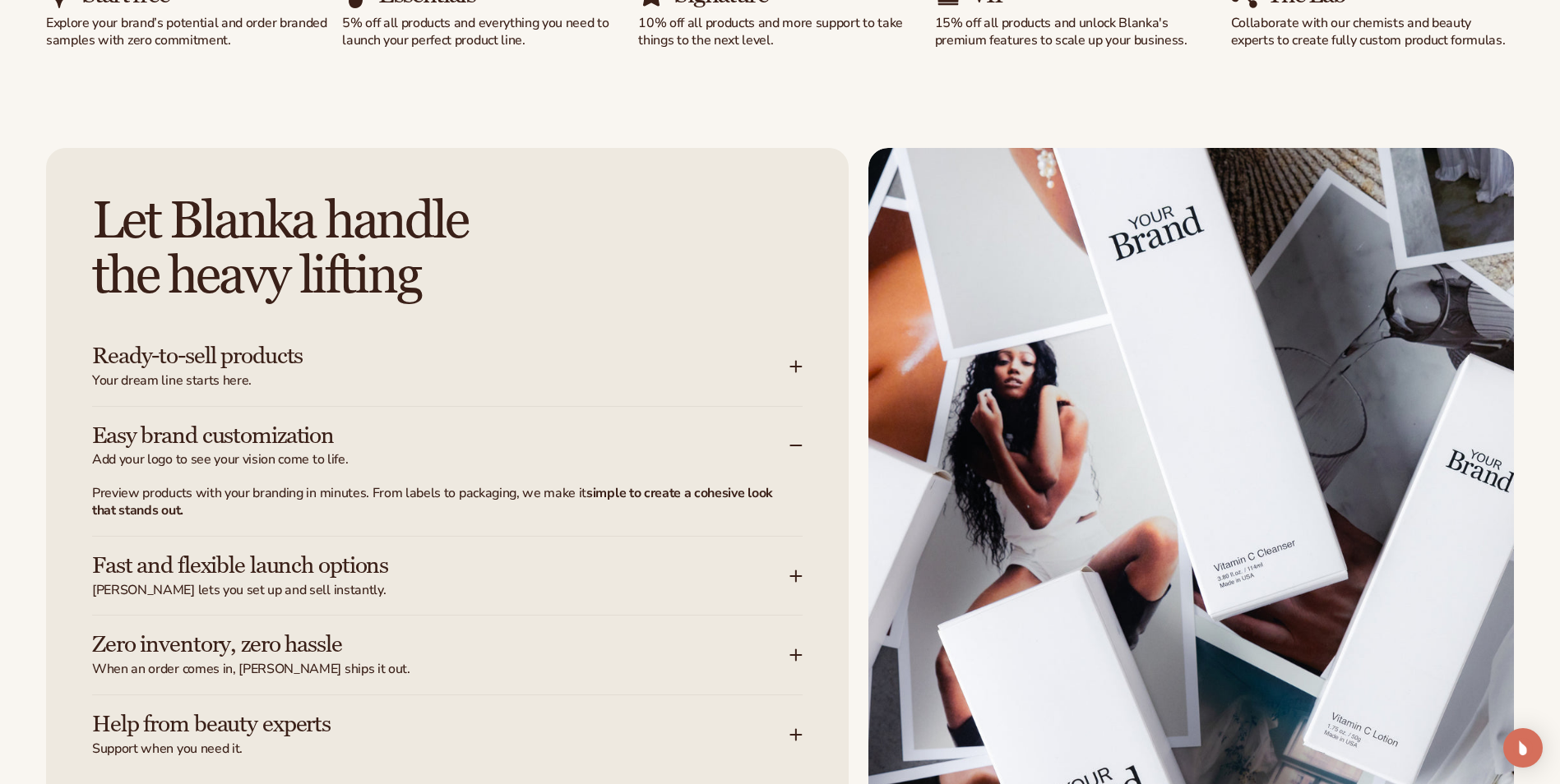
click at [308, 454] on span "Add your logo to see your vision come to life." at bounding box center [441, 459] width 697 height 17
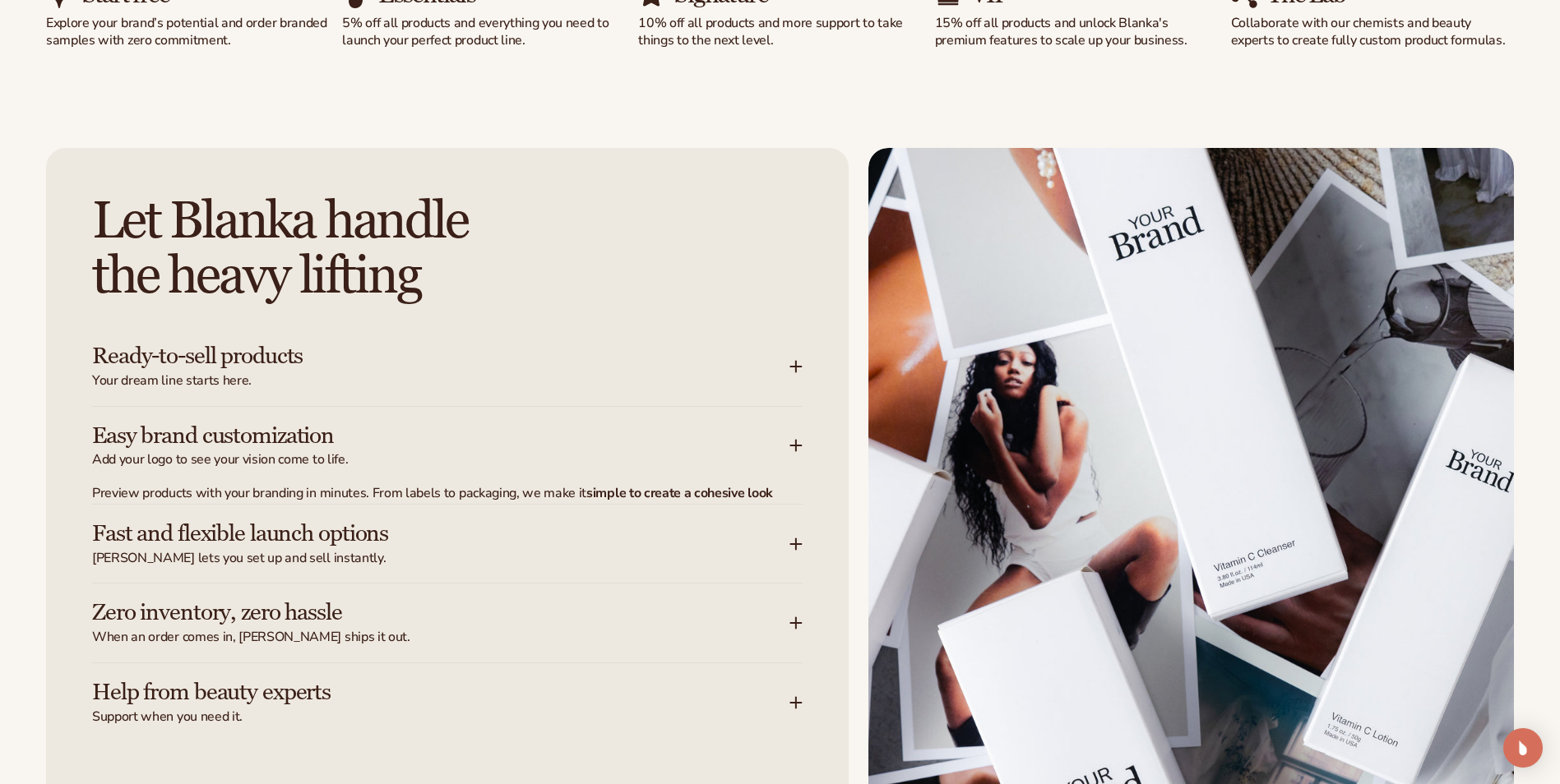
click at [309, 377] on span "Your dream line starts here." at bounding box center [441, 381] width 697 height 17
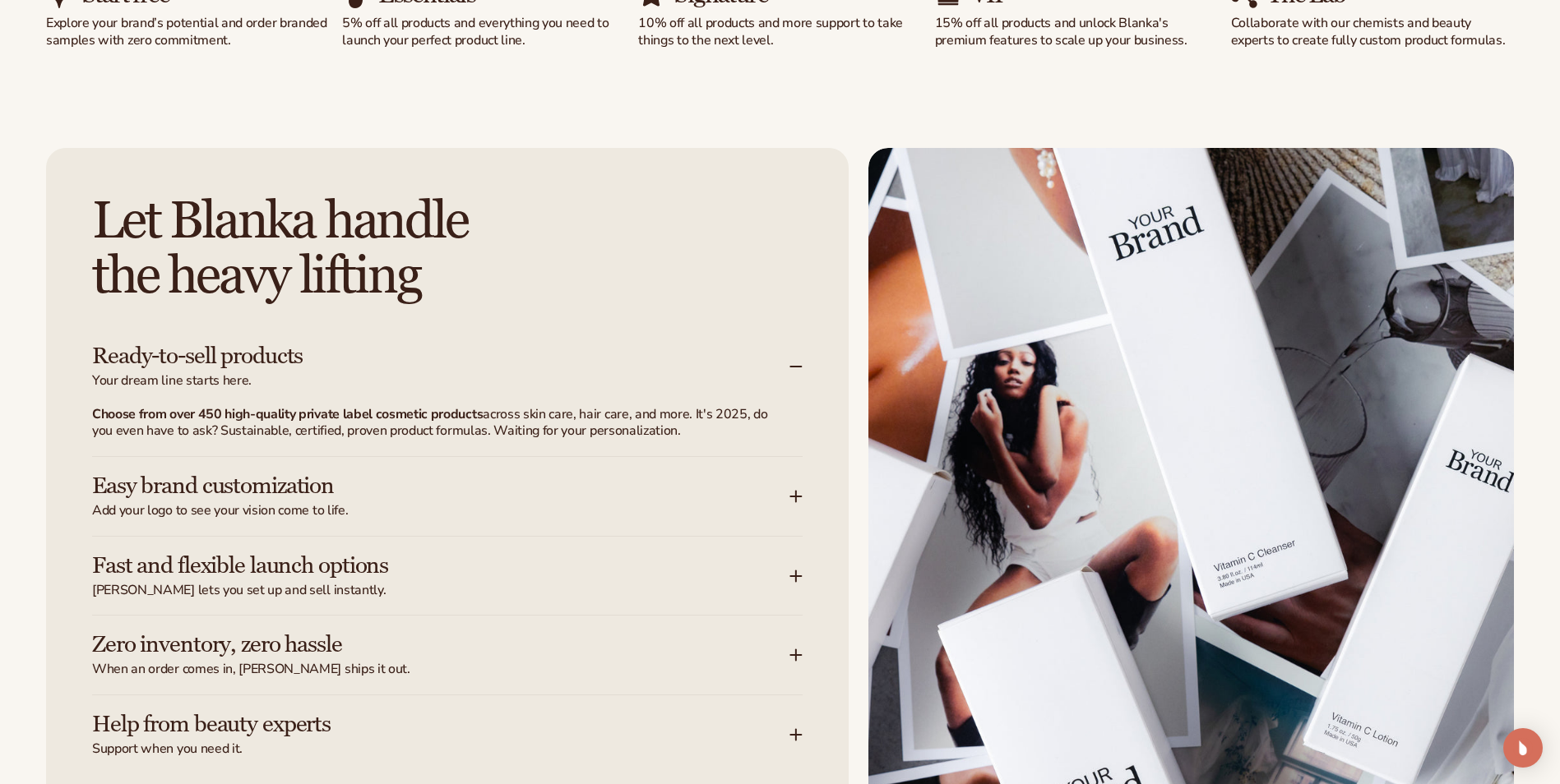
click at [309, 376] on span "Your dream line starts here." at bounding box center [441, 381] width 697 height 17
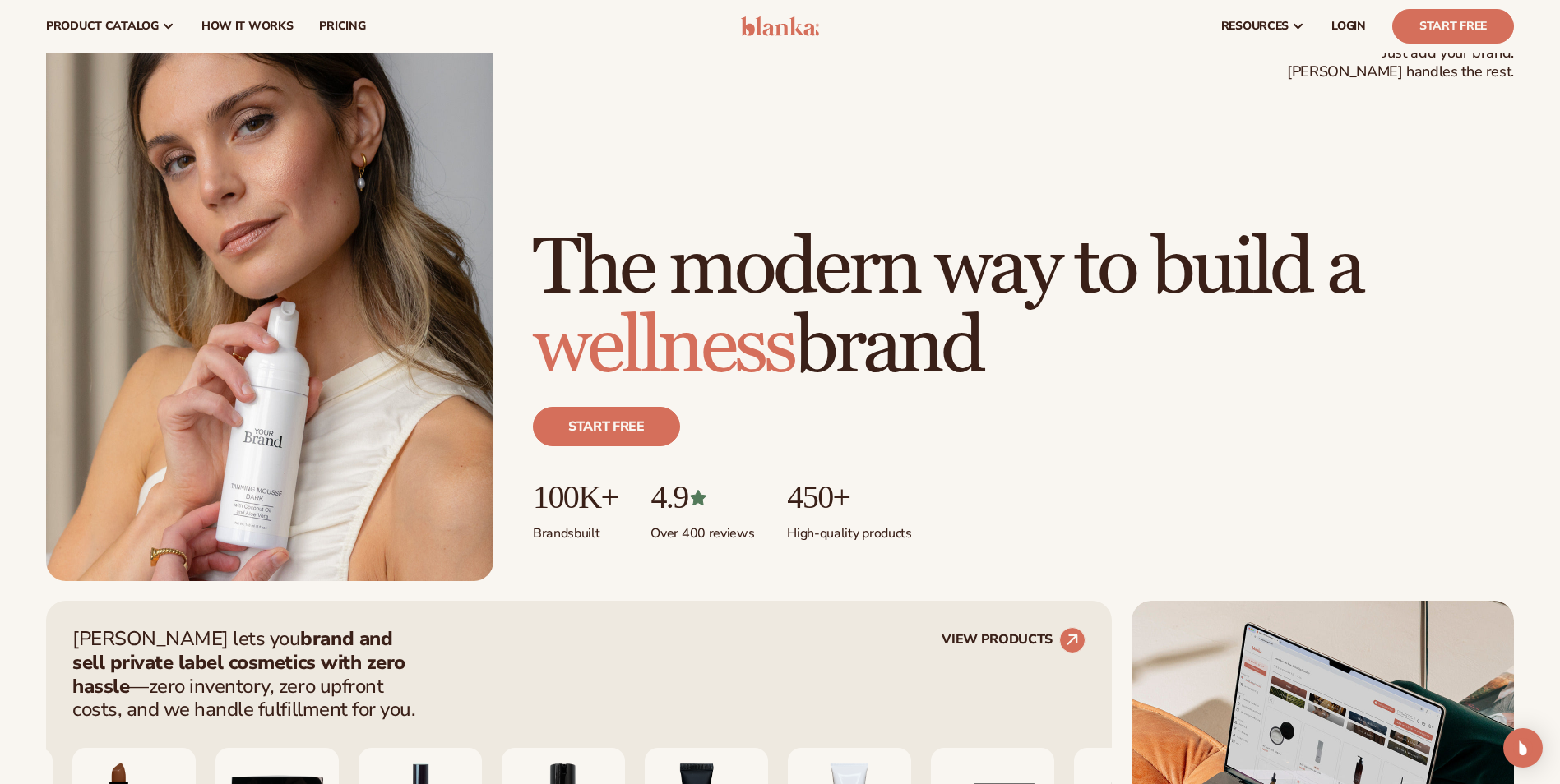
scroll to position [0, 0]
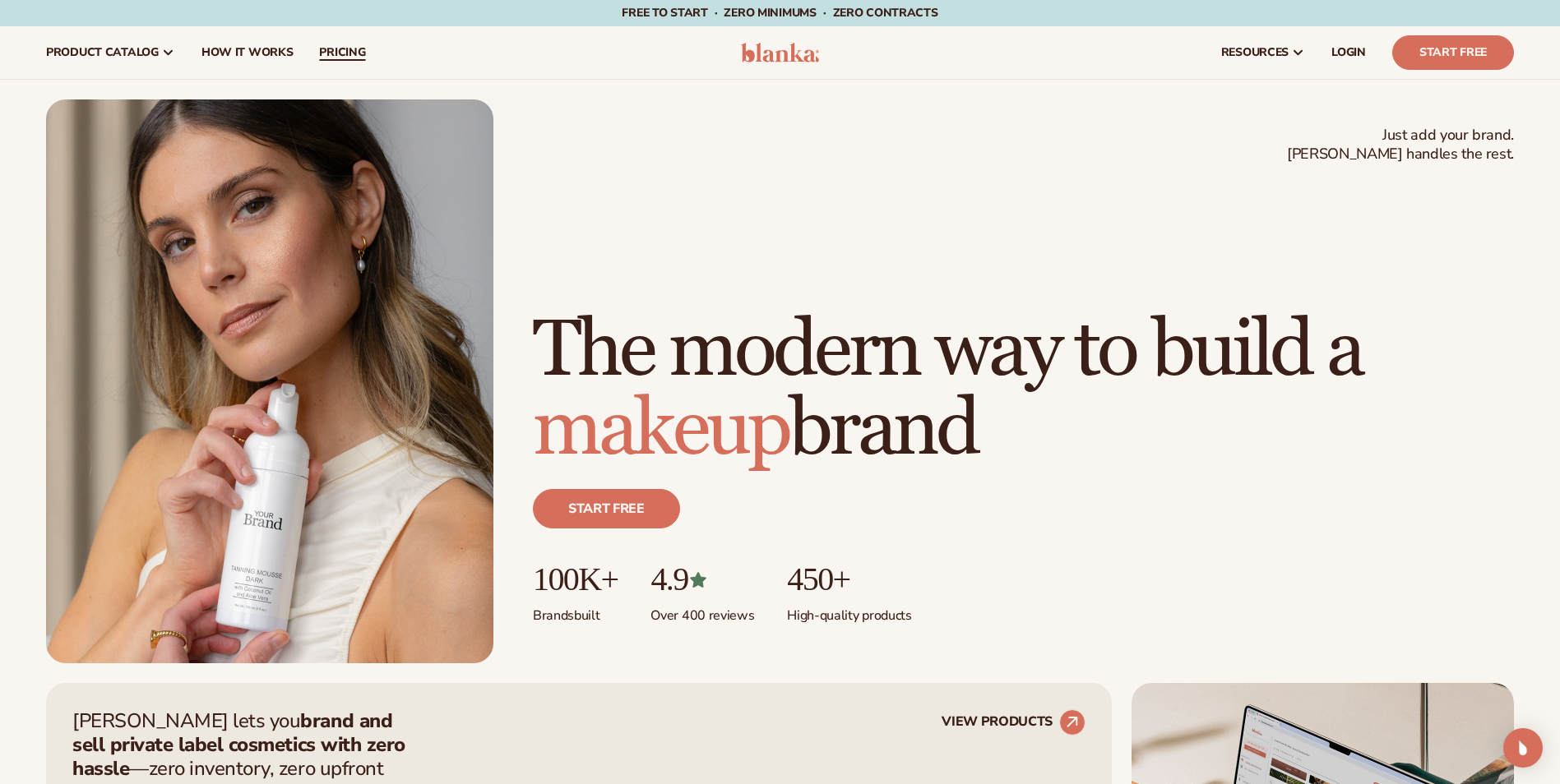
click at [351, 52] on span "pricing" at bounding box center [342, 53] width 46 height 13
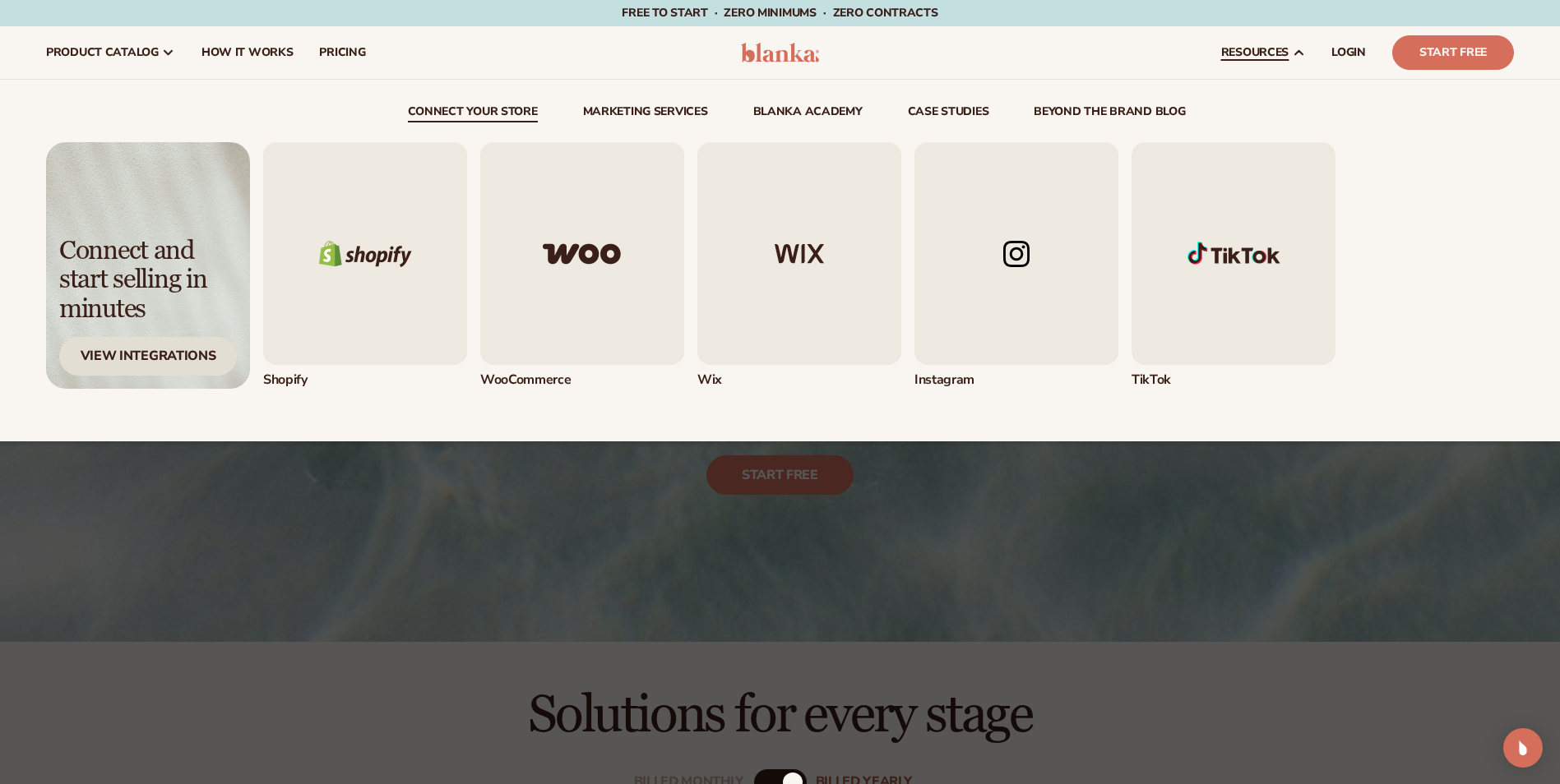
click at [158, 352] on div "View Integrations" at bounding box center [148, 356] width 178 height 38
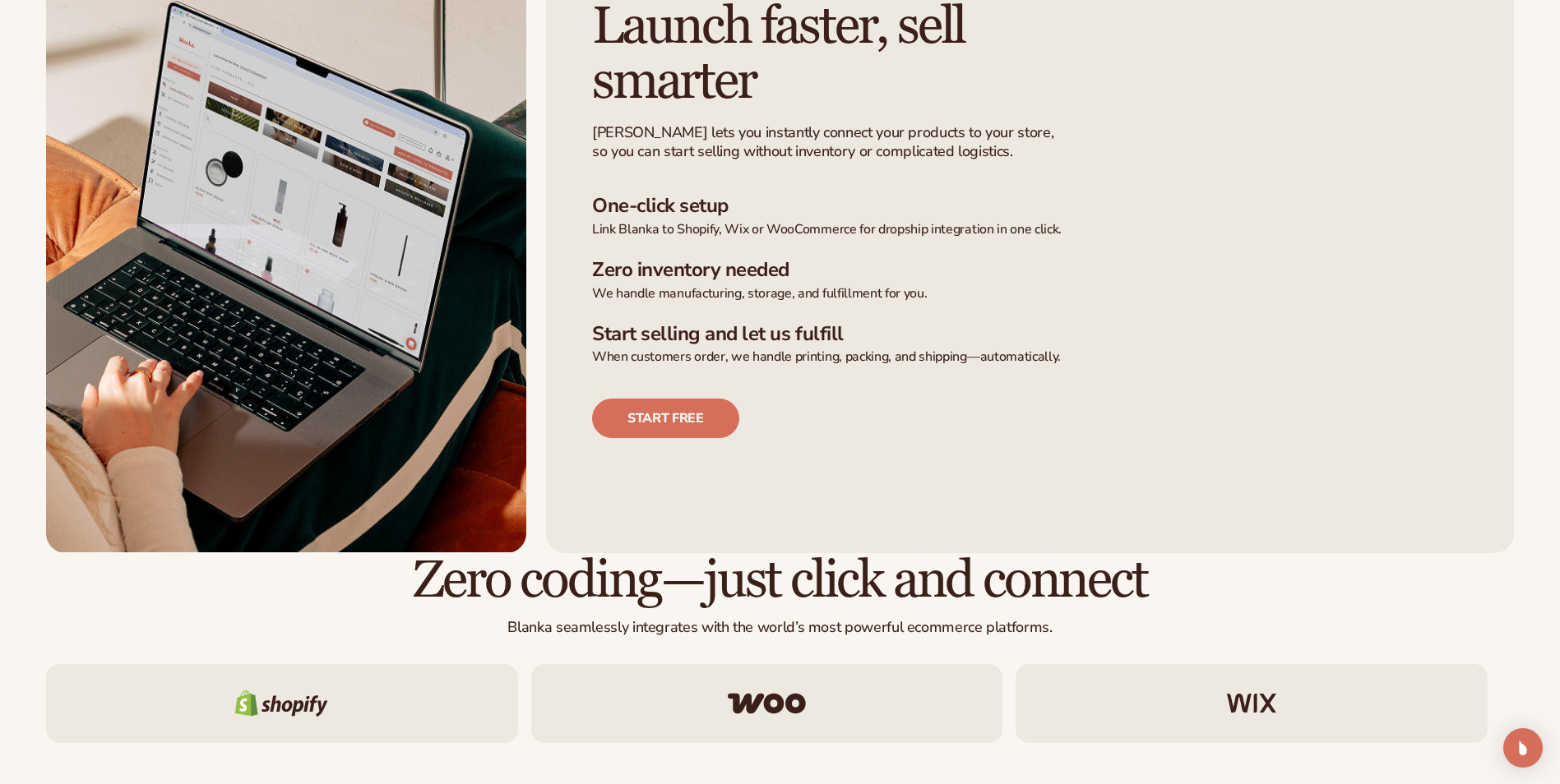
scroll to position [576, 0]
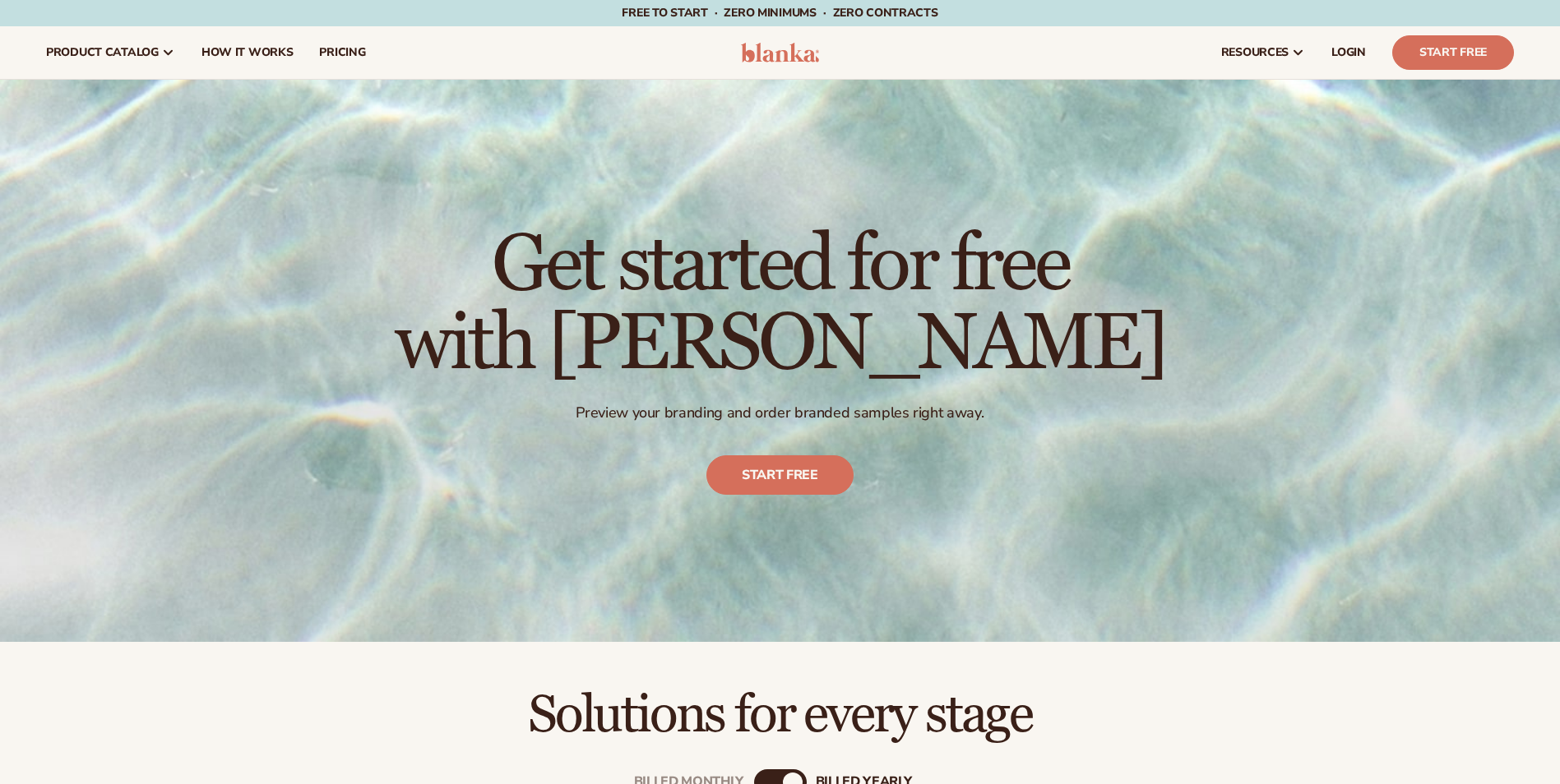
scroll to position [3, 0]
